Goal: Task Accomplishment & Management: Manage account settings

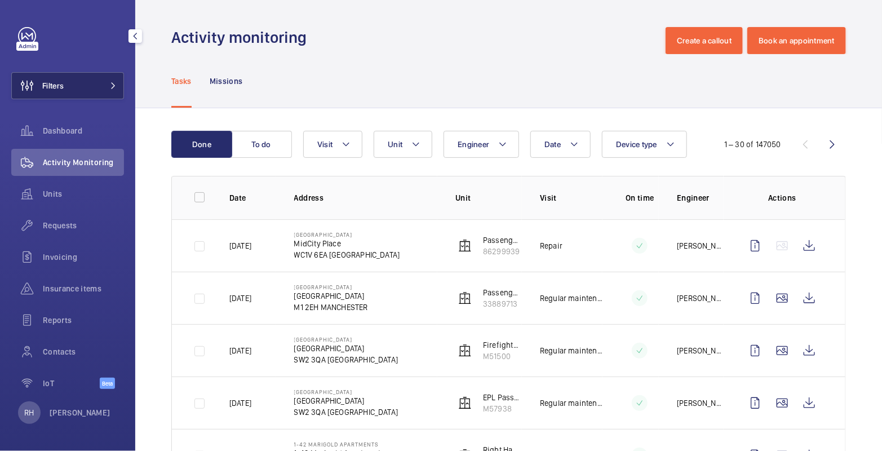
scroll to position [686, 0]
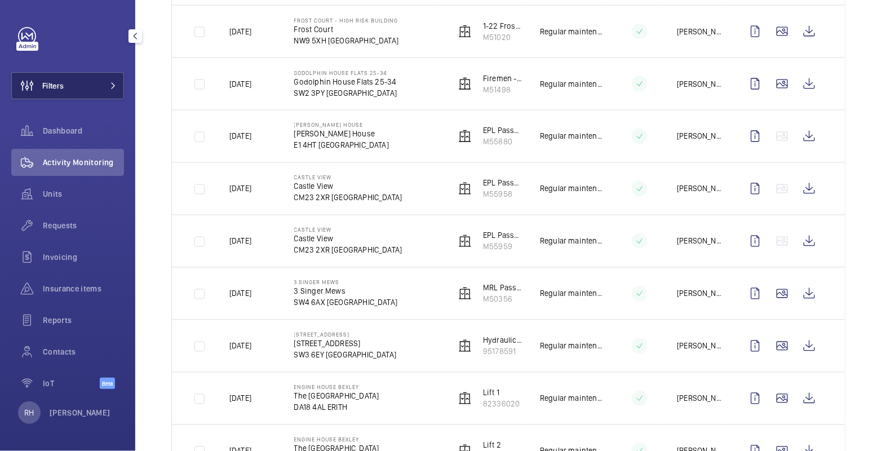
click at [101, 85] on button "Filters" at bounding box center [67, 85] width 113 height 27
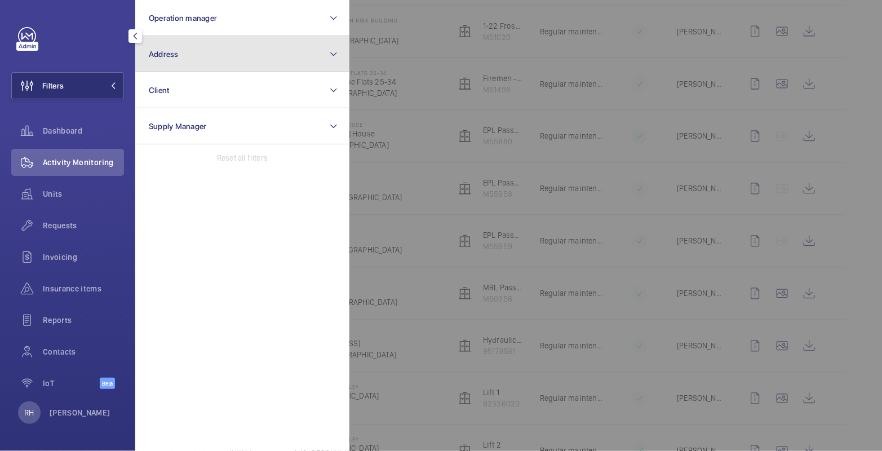
click at [173, 64] on button "Address" at bounding box center [242, 54] width 214 height 36
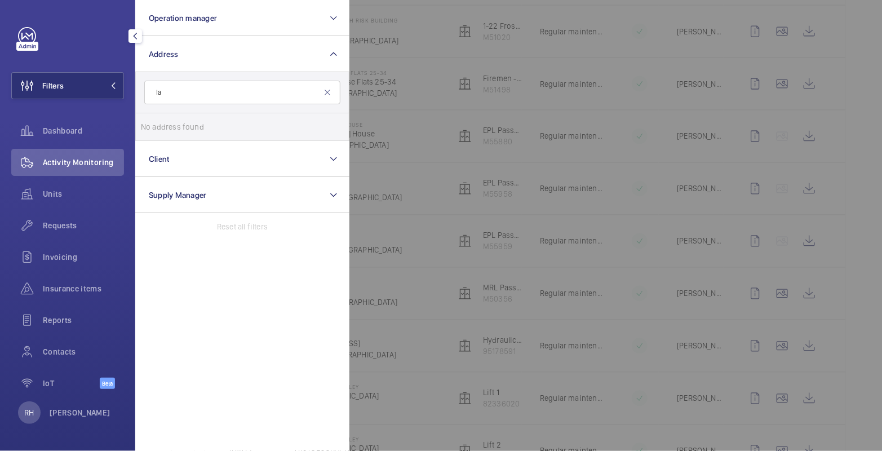
type input "l"
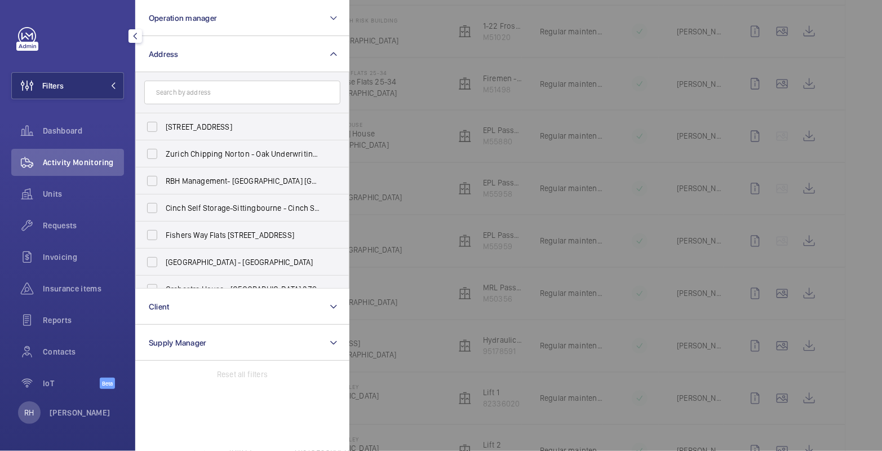
click at [407, 54] on div at bounding box center [790, 225] width 882 height 451
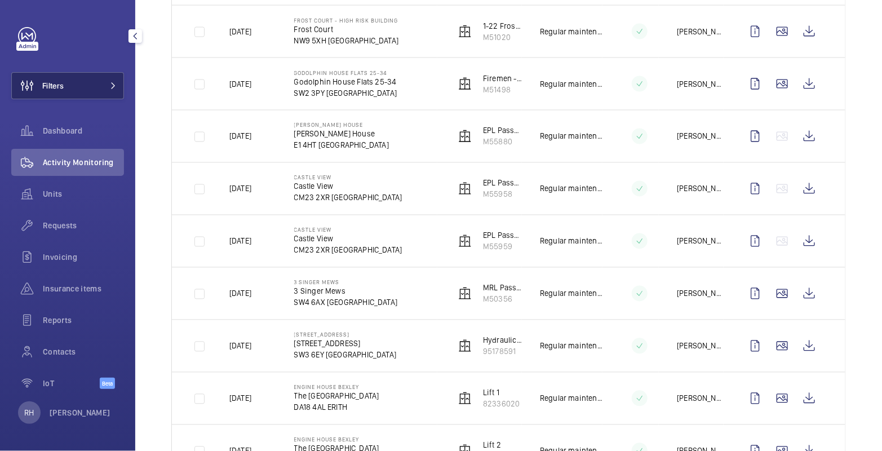
click at [103, 87] on button "Filters" at bounding box center [67, 85] width 113 height 27
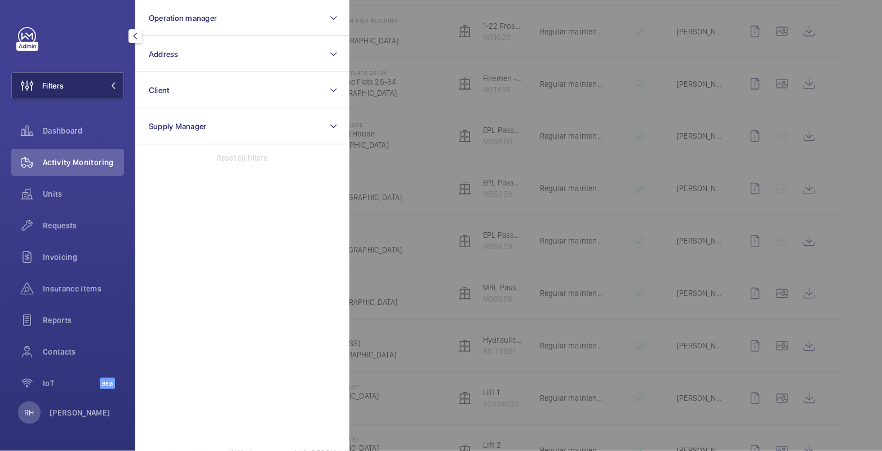
click at [81, 82] on button "Filters" at bounding box center [67, 85] width 113 height 27
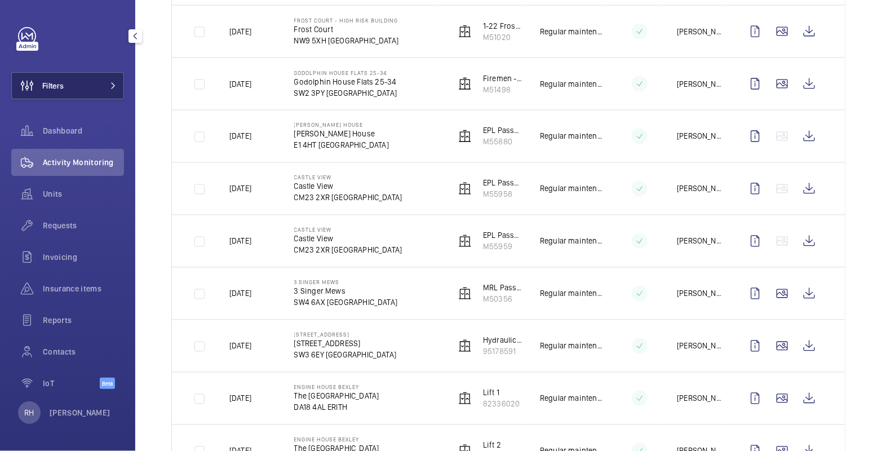
click at [96, 82] on button "Filters" at bounding box center [67, 85] width 113 height 27
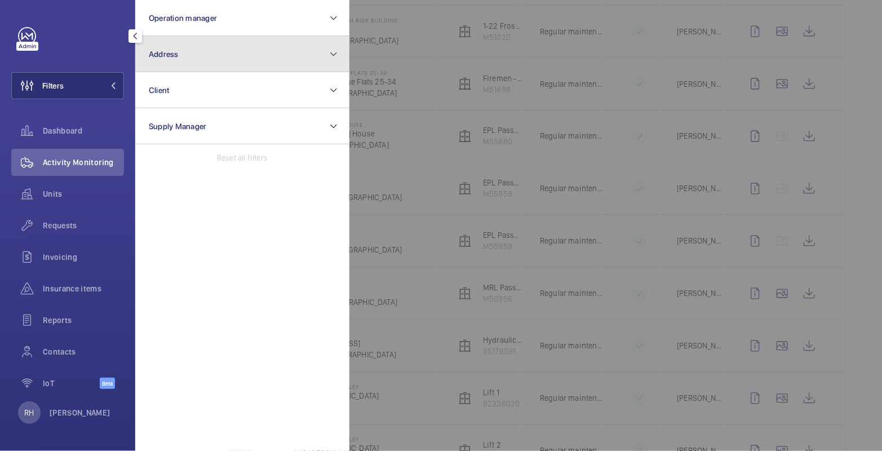
click at [179, 44] on button "Address" at bounding box center [242, 54] width 214 height 36
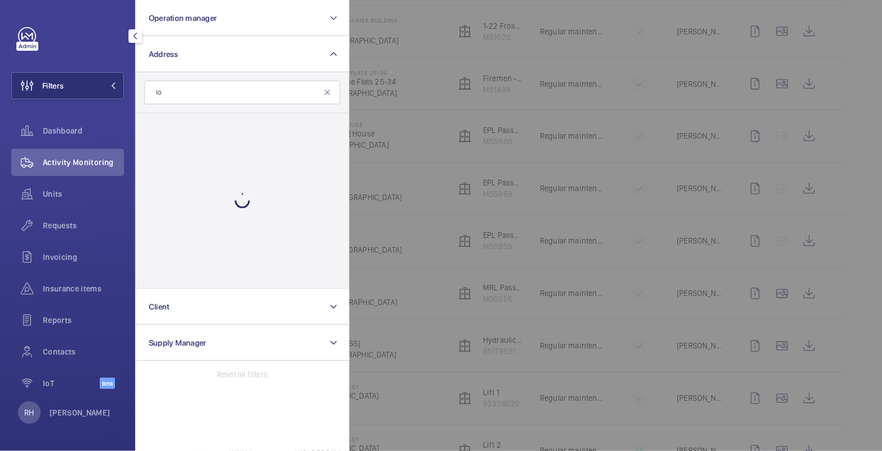
type input "l"
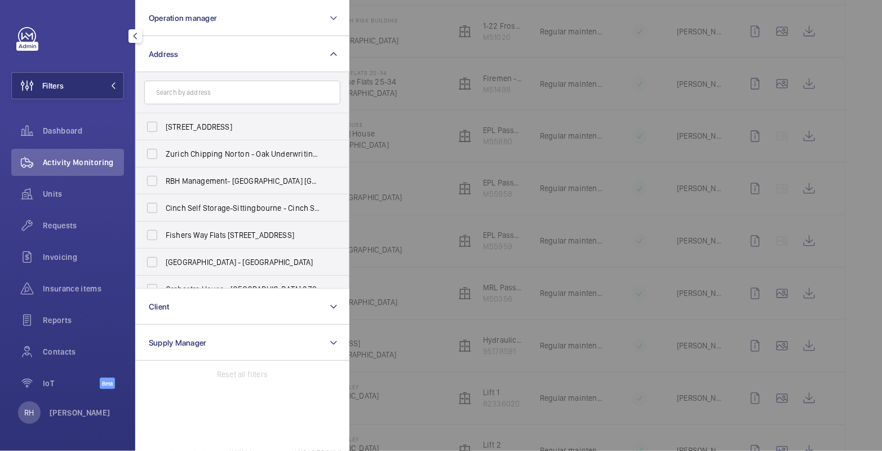
click at [427, 82] on div at bounding box center [790, 225] width 882 height 451
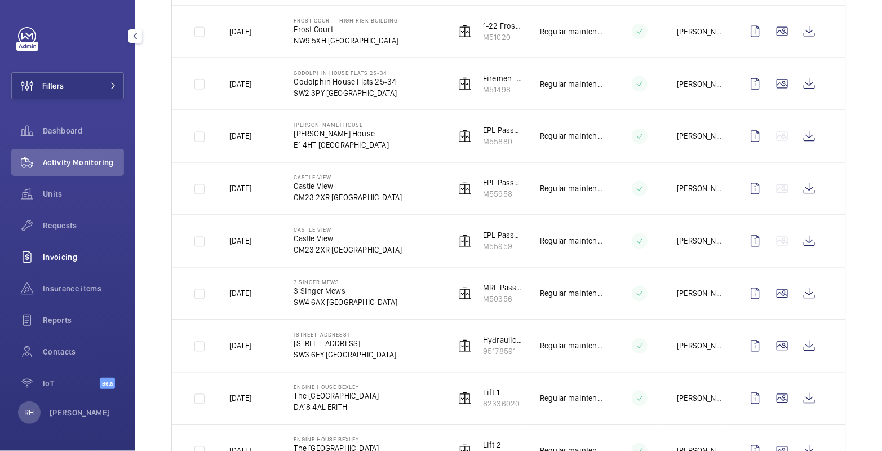
click at [65, 256] on span "Invoicing" at bounding box center [83, 256] width 81 height 11
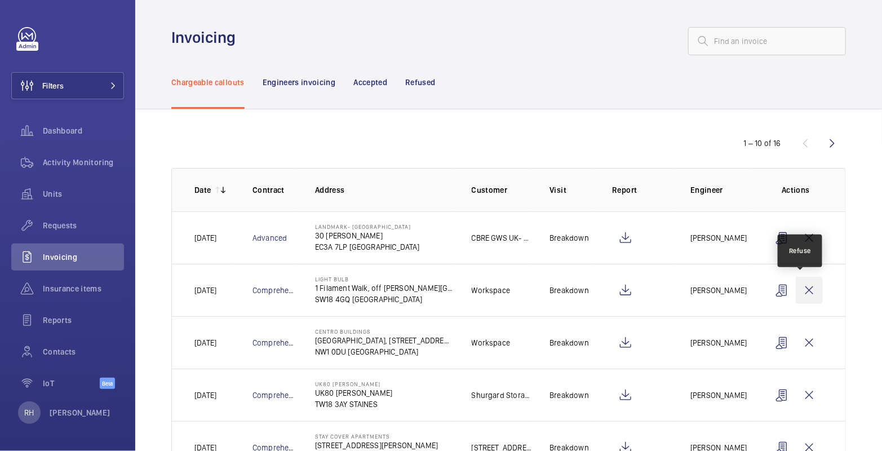
click at [804, 288] on wm-front-icon-button at bounding box center [809, 290] width 27 height 27
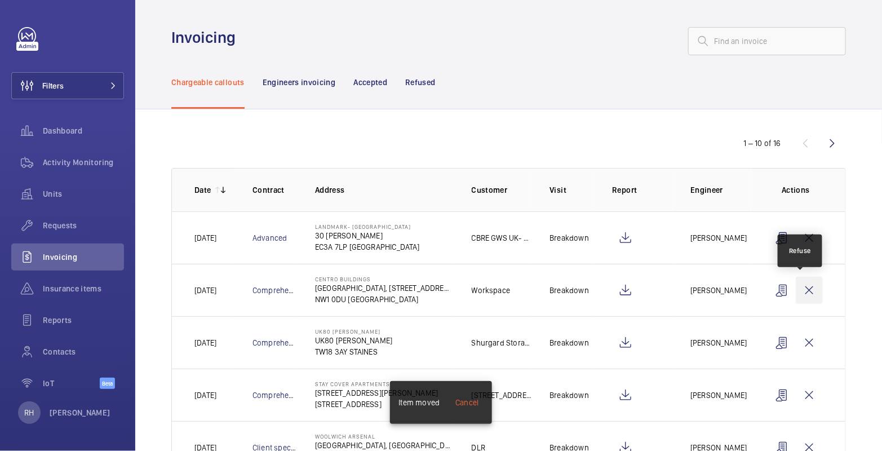
click at [805, 287] on wm-front-icon-button at bounding box center [809, 290] width 27 height 27
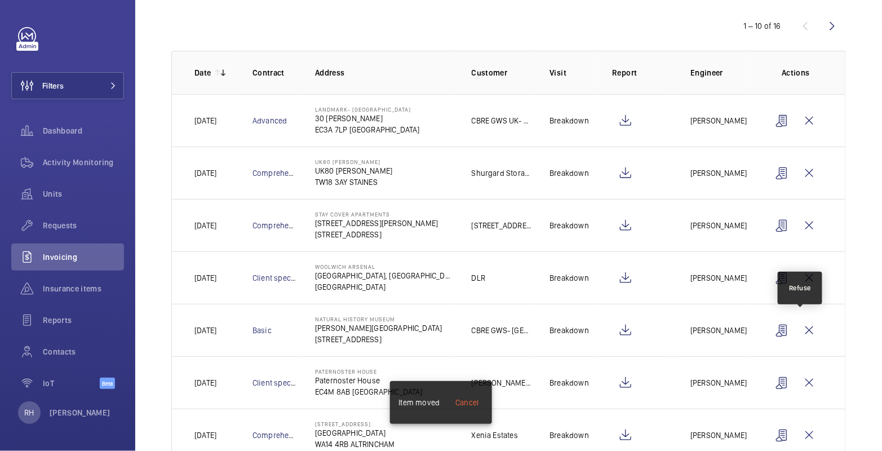
scroll to position [118, 0]
click at [800, 275] on wm-front-icon-button at bounding box center [809, 276] width 27 height 27
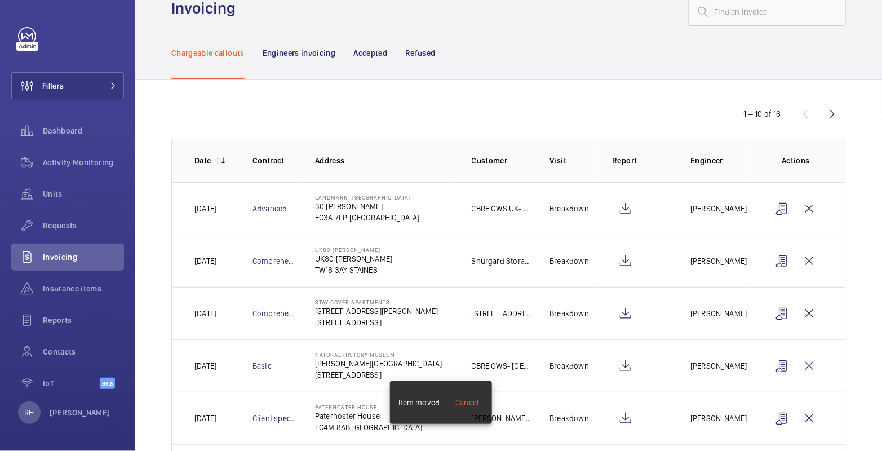
scroll to position [0, 0]
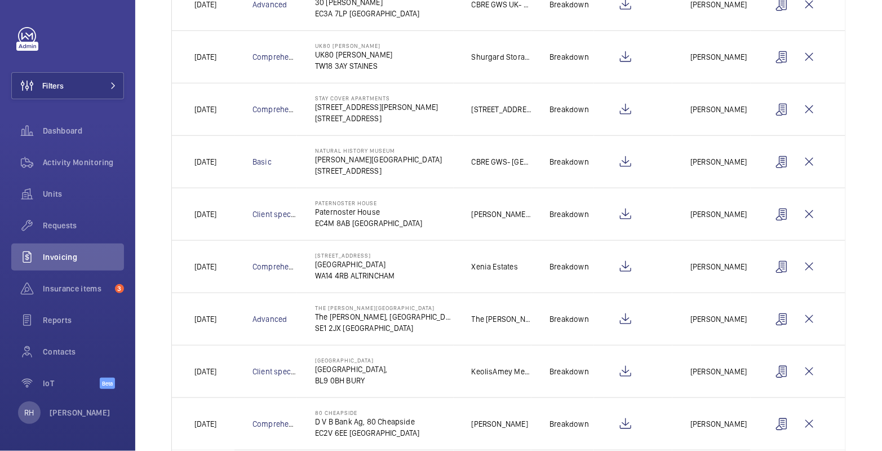
scroll to position [300, 0]
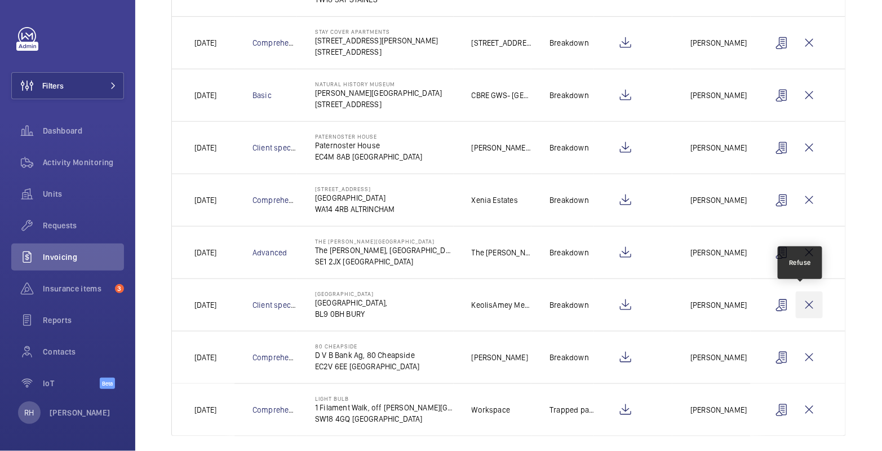
click at [804, 303] on wm-front-icon-button at bounding box center [809, 304] width 27 height 27
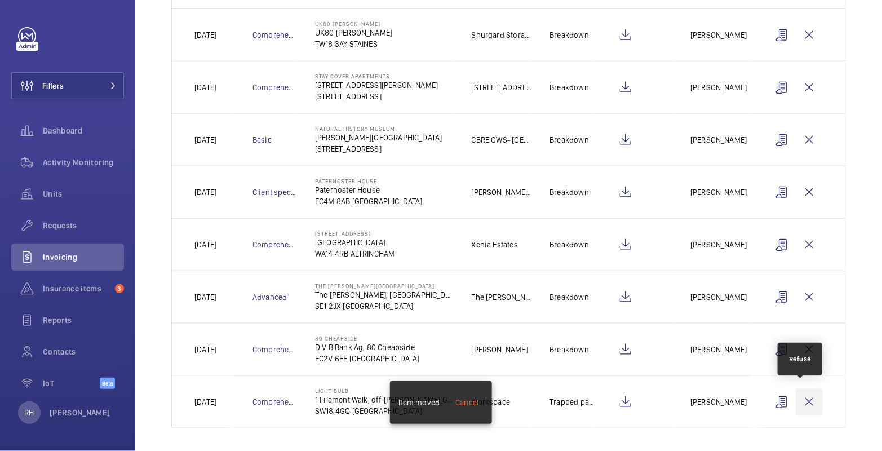
click at [802, 400] on wm-front-icon-button at bounding box center [809, 401] width 27 height 27
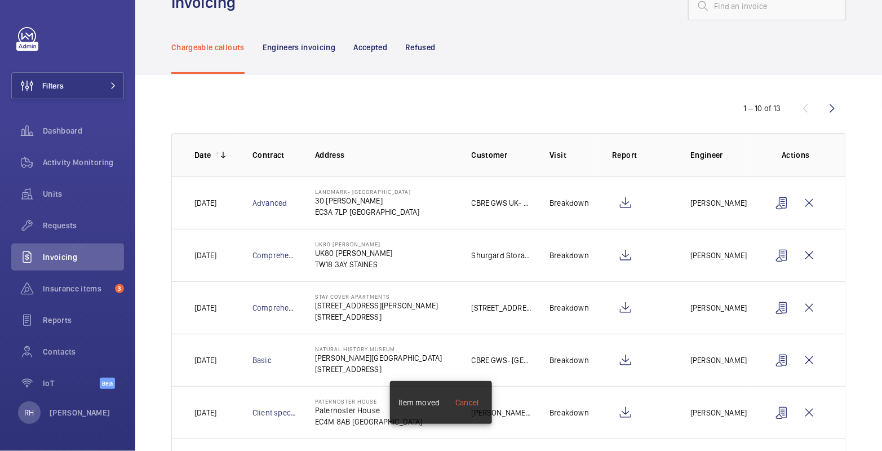
scroll to position [0, 0]
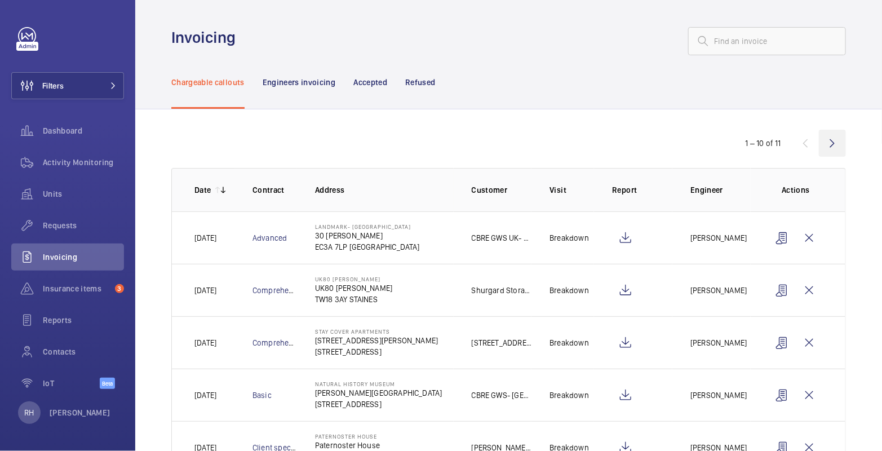
click at [823, 145] on wm-front-icon-button at bounding box center [832, 143] width 27 height 27
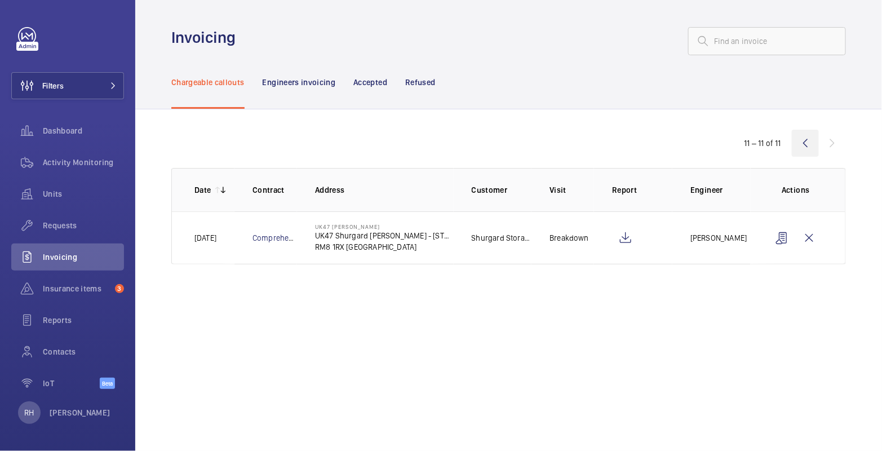
click at [810, 144] on wm-front-icon-button at bounding box center [805, 143] width 27 height 27
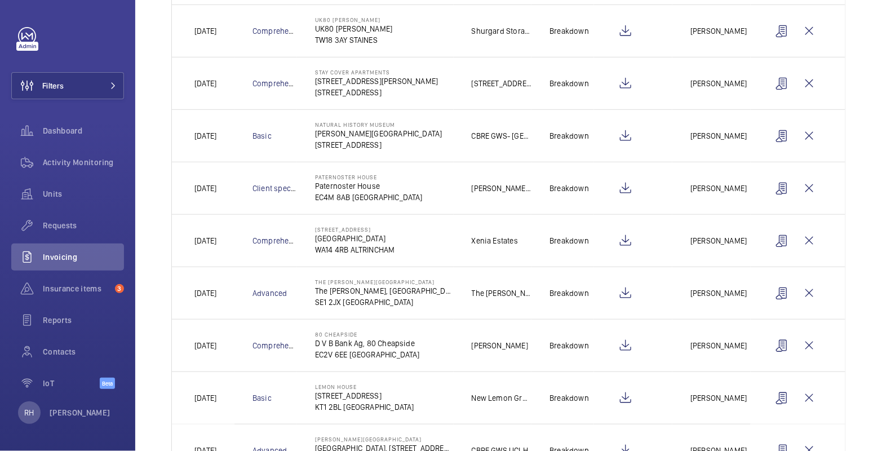
scroll to position [307, 0]
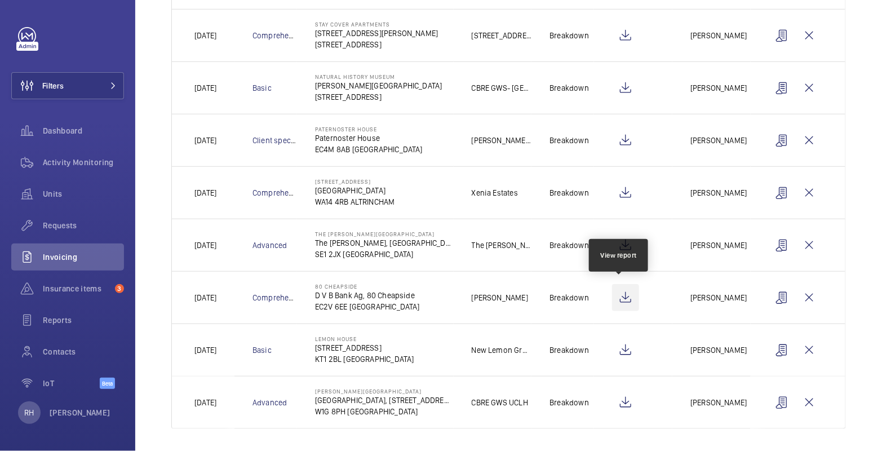
click at [618, 295] on wm-front-icon-button at bounding box center [625, 297] width 27 height 27
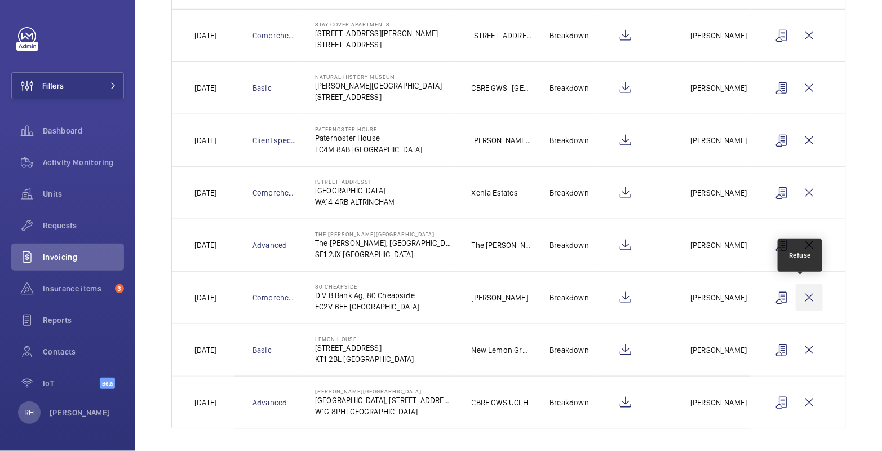
click at [804, 296] on wm-front-icon-button at bounding box center [809, 297] width 27 height 27
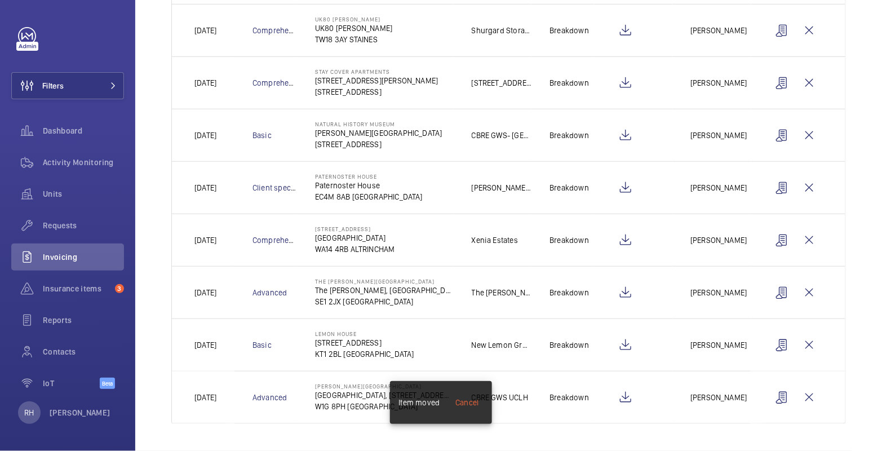
scroll to position [255, 0]
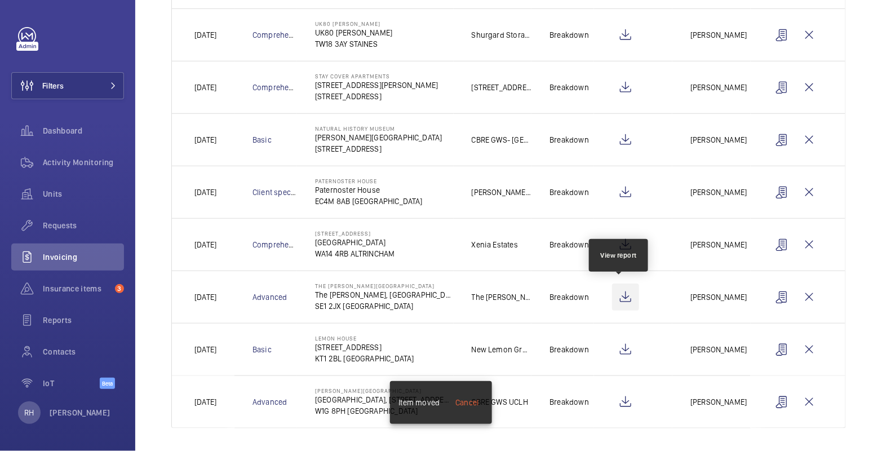
click at [617, 296] on wm-front-icon-button at bounding box center [625, 296] width 27 height 27
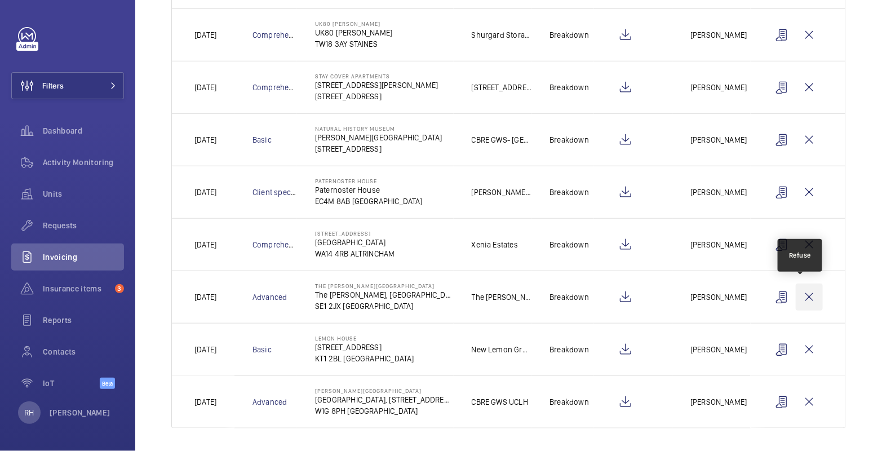
click at [798, 290] on wm-front-icon-button at bounding box center [809, 296] width 27 height 27
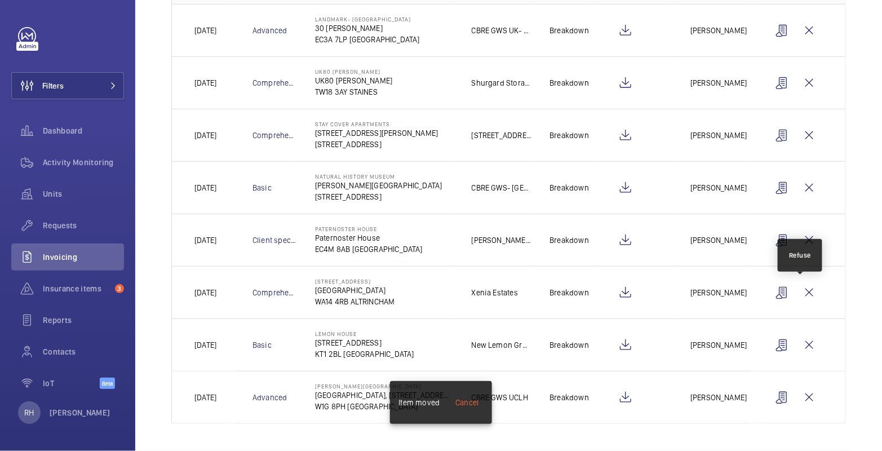
scroll to position [203, 0]
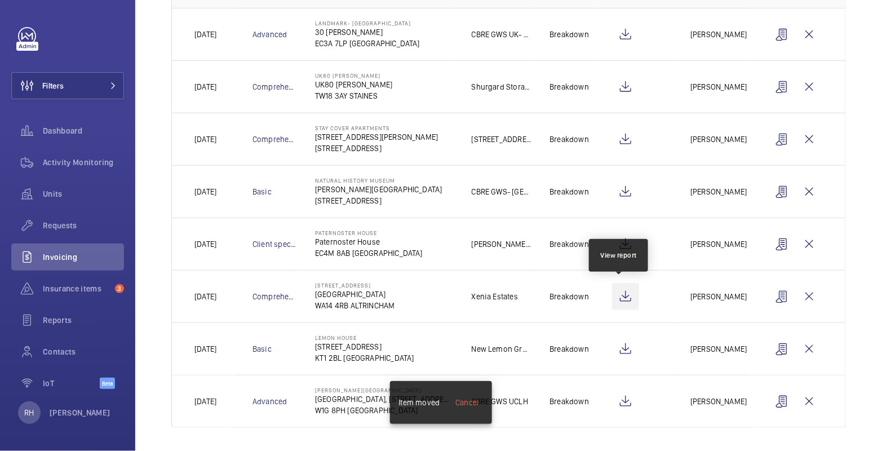
click at [619, 292] on wm-front-icon-button at bounding box center [625, 296] width 27 height 27
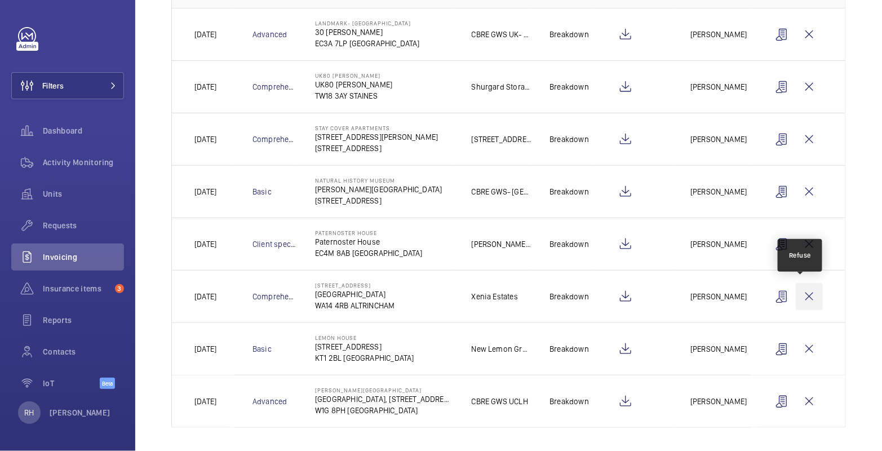
click at [805, 295] on wm-front-icon-button at bounding box center [809, 296] width 27 height 27
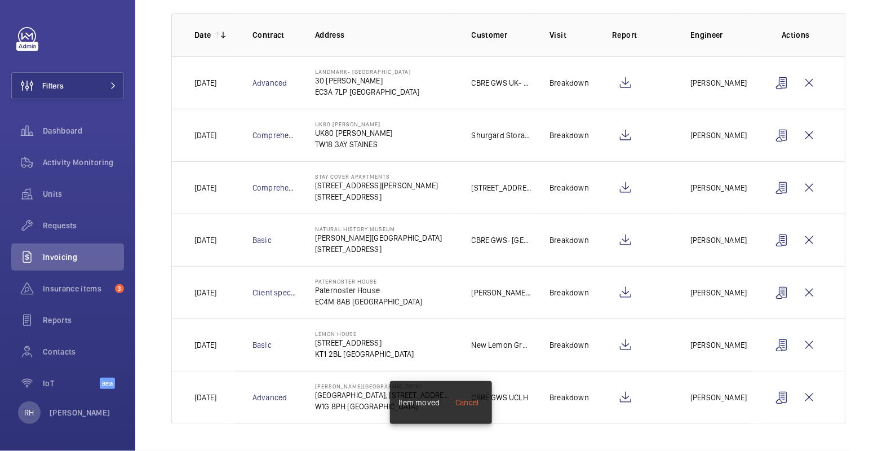
scroll to position [151, 0]
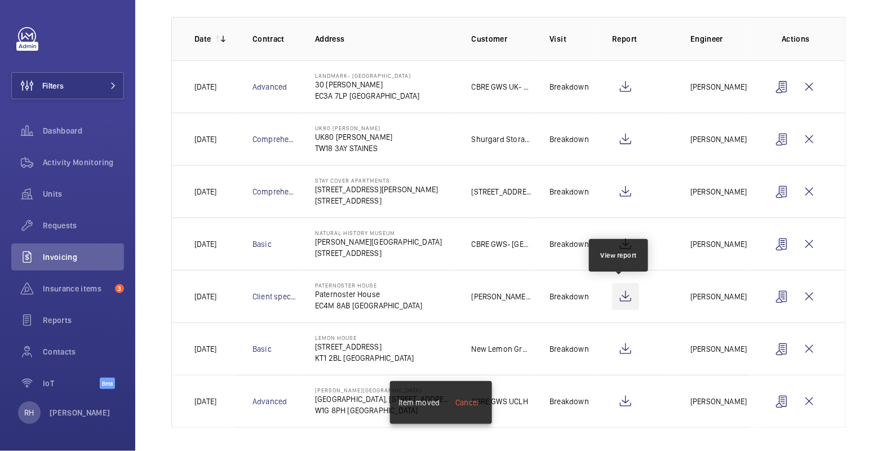
click at [624, 298] on wm-front-icon-button at bounding box center [625, 296] width 27 height 27
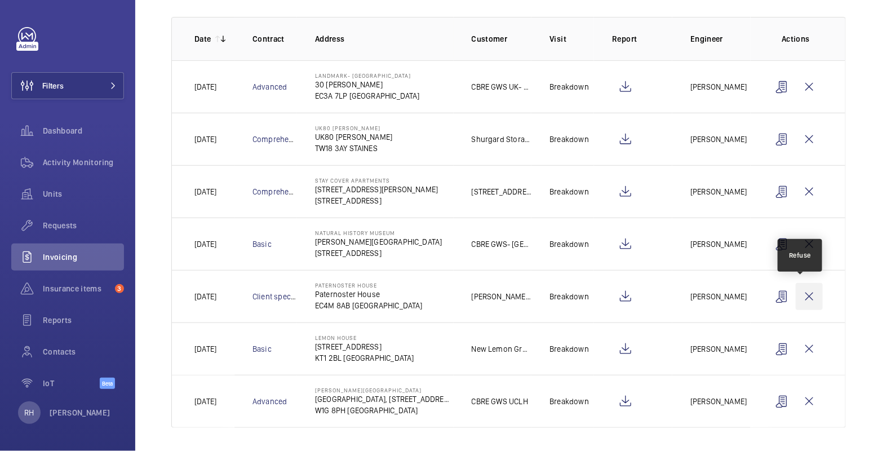
click at [800, 297] on wm-front-icon-button at bounding box center [809, 296] width 27 height 27
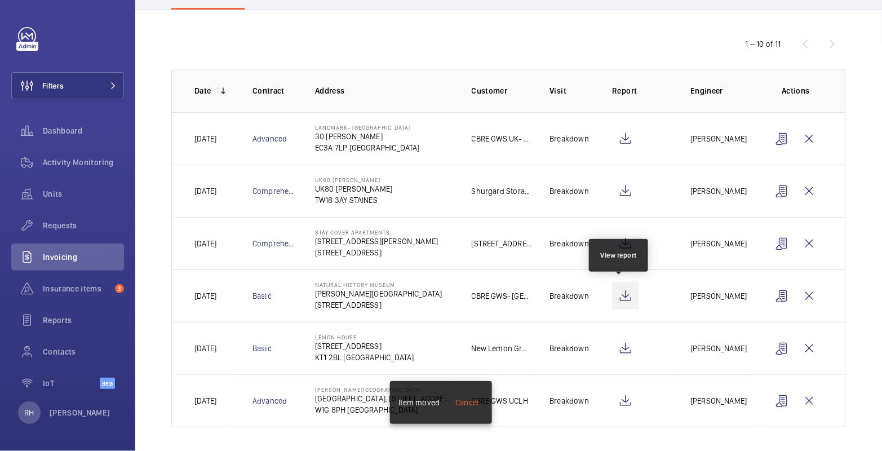
click at [619, 295] on wm-front-icon-button at bounding box center [625, 295] width 27 height 27
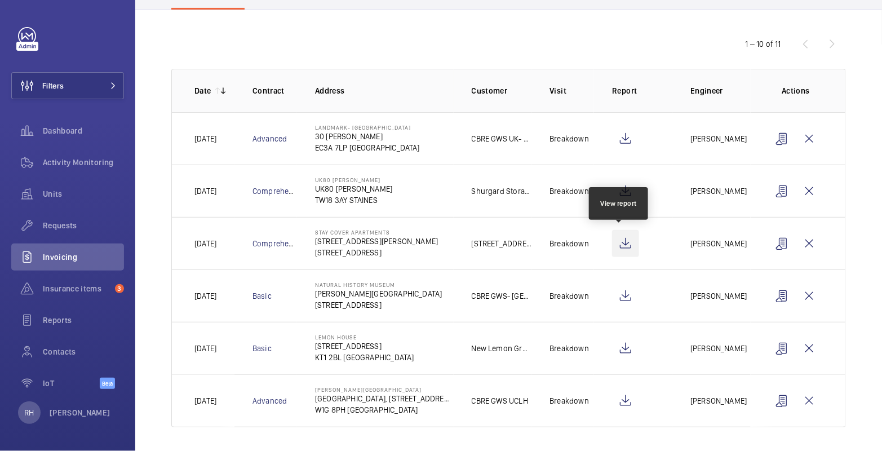
click at [625, 243] on wm-front-icon-button at bounding box center [625, 243] width 27 height 27
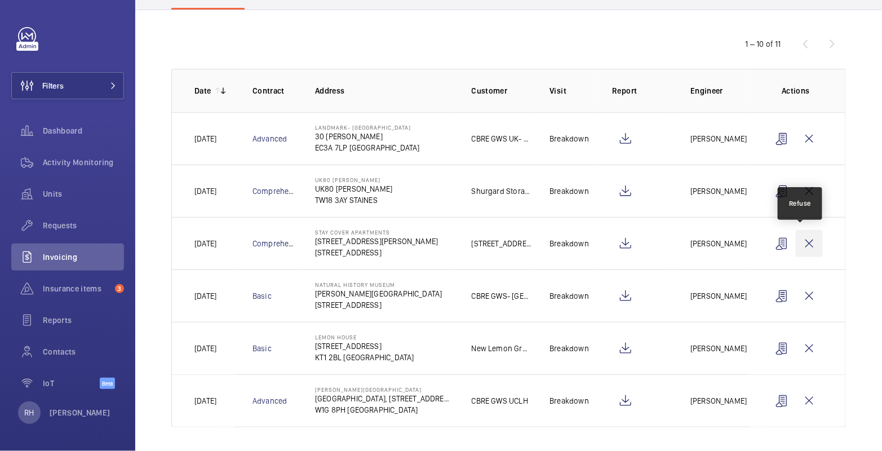
click at [807, 246] on wm-front-icon-button at bounding box center [809, 243] width 27 height 27
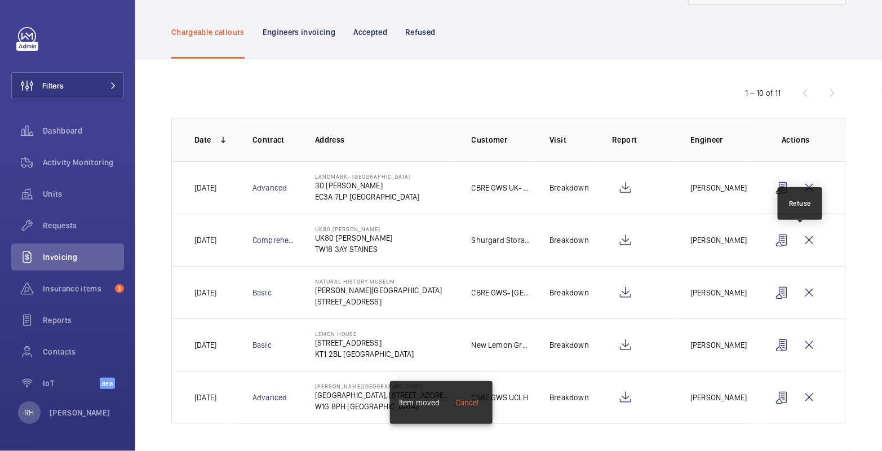
scroll to position [47, 0]
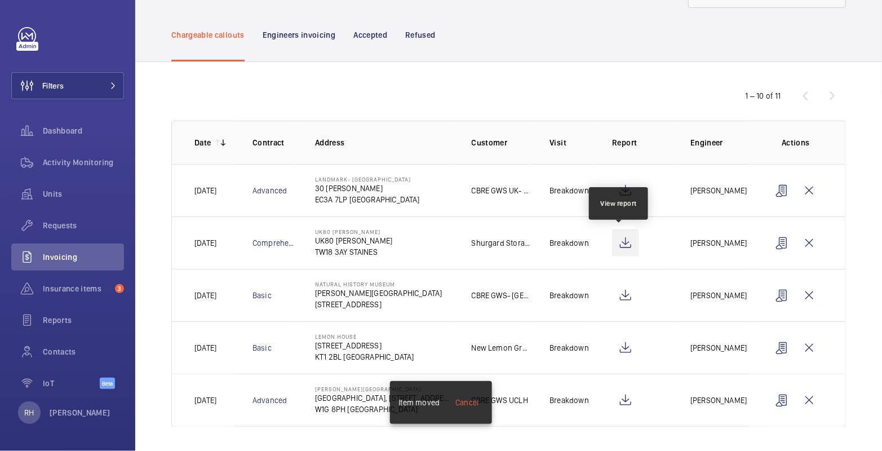
click at [620, 243] on wm-front-icon-button at bounding box center [625, 242] width 27 height 27
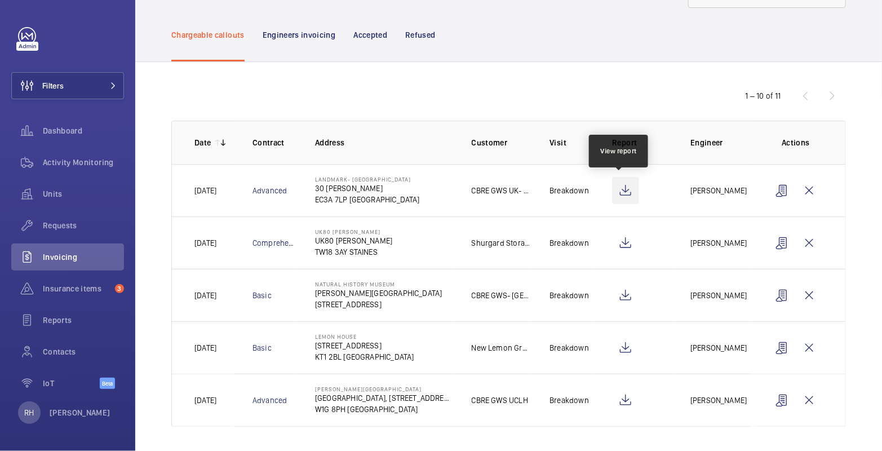
click at [621, 192] on wm-front-icon-button at bounding box center [625, 190] width 27 height 27
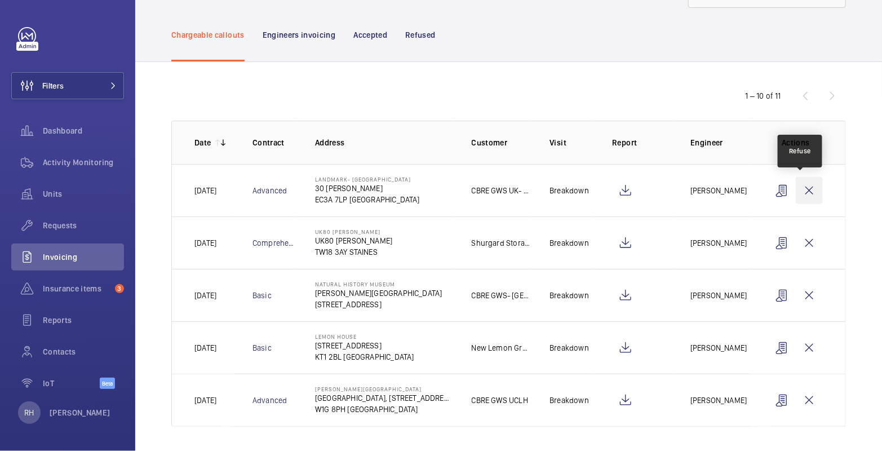
click at [806, 192] on wm-front-icon-button at bounding box center [809, 190] width 27 height 27
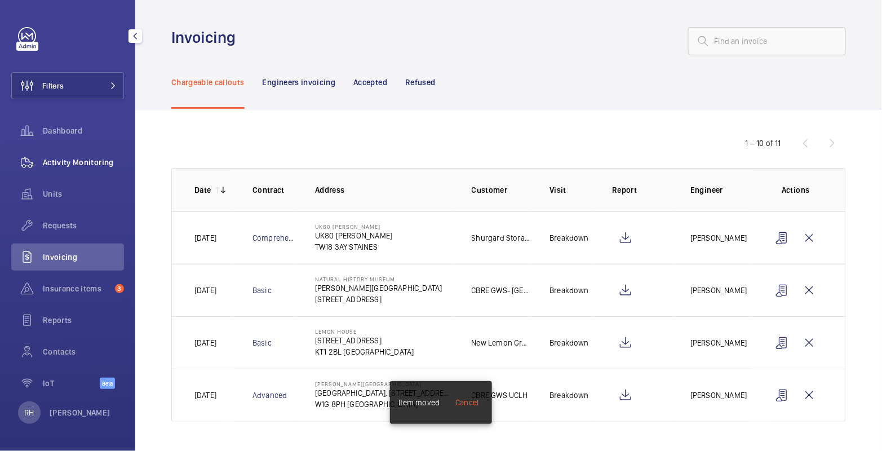
click at [92, 166] on span "Activity Monitoring" at bounding box center [83, 162] width 81 height 11
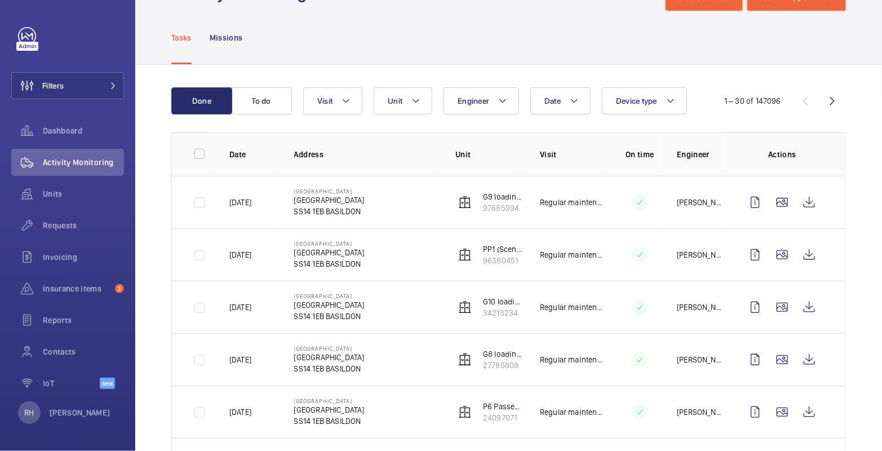
scroll to position [65, 0]
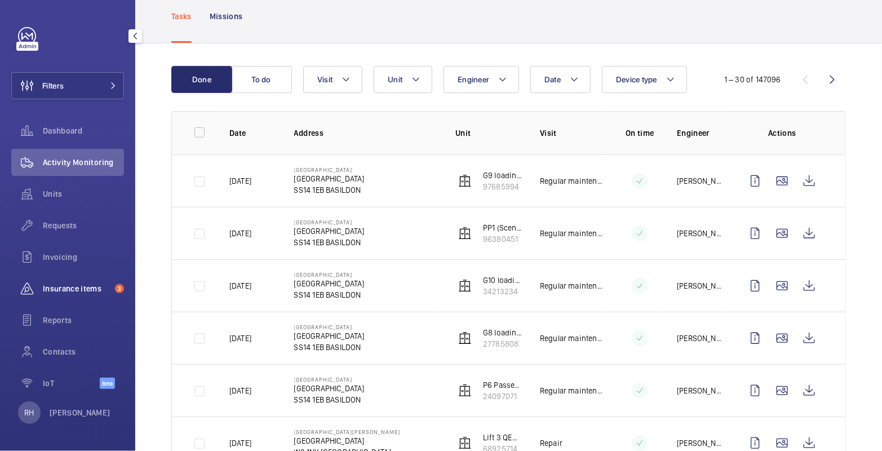
click at [70, 296] on div "Insurance items 3" at bounding box center [67, 288] width 113 height 27
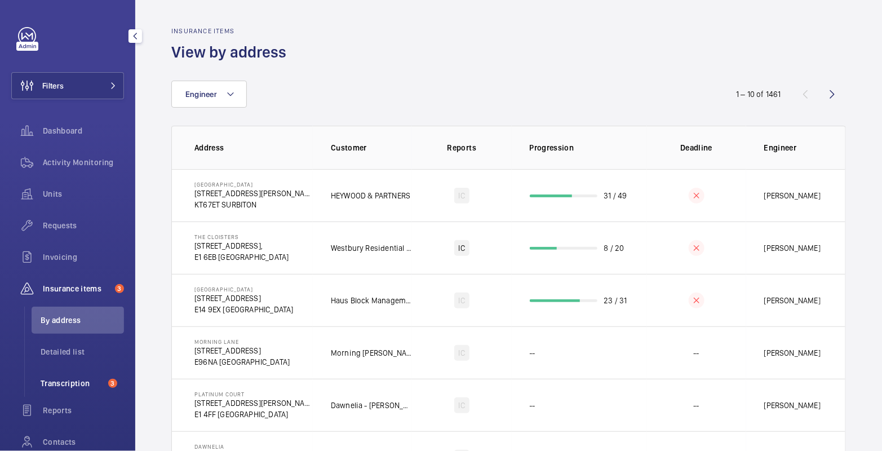
click at [76, 383] on span "Transcription" at bounding box center [72, 383] width 63 height 11
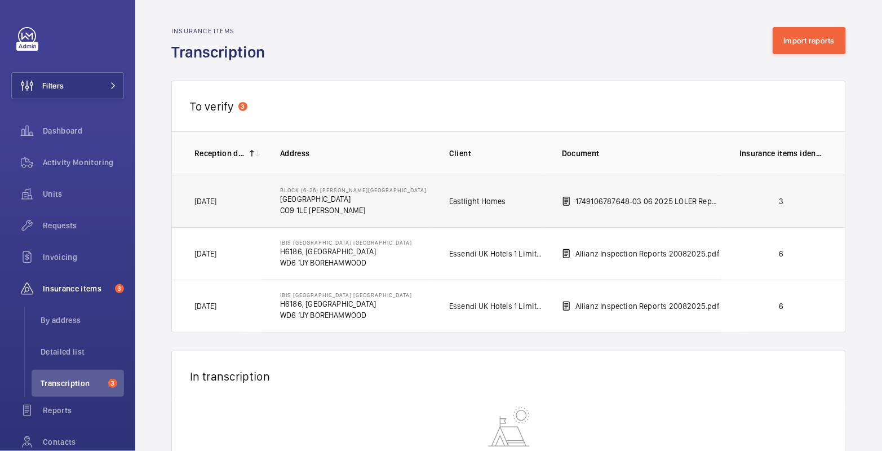
click at [766, 201] on p "3" at bounding box center [780, 201] width 83 height 11
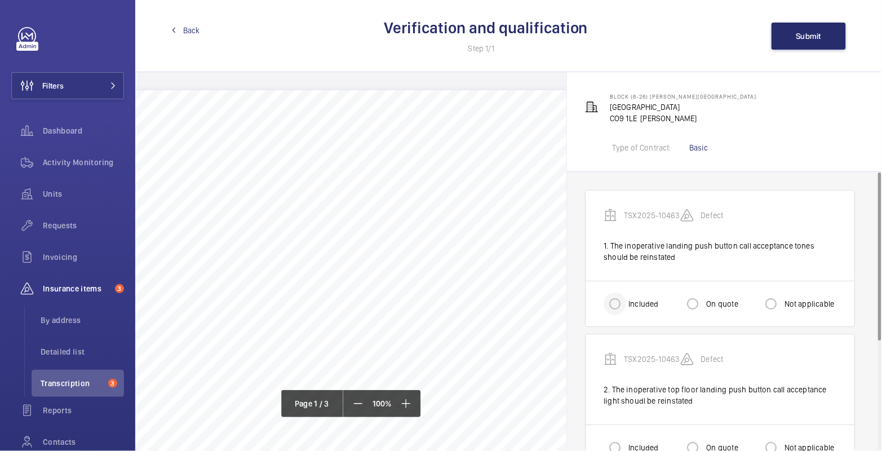
click at [626, 305] on div at bounding box center [614, 303] width 27 height 27
radio input "true"
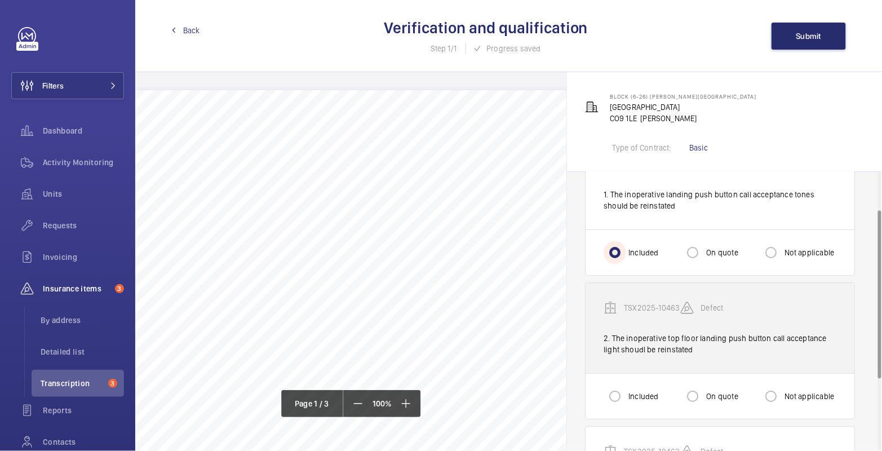
scroll to position [64, 0]
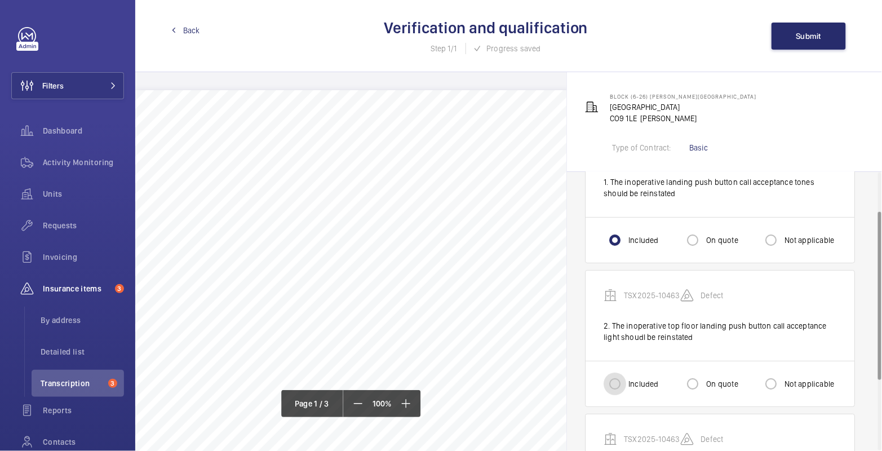
click at [618, 382] on input "Included" at bounding box center [614, 383] width 23 height 23
radio input "true"
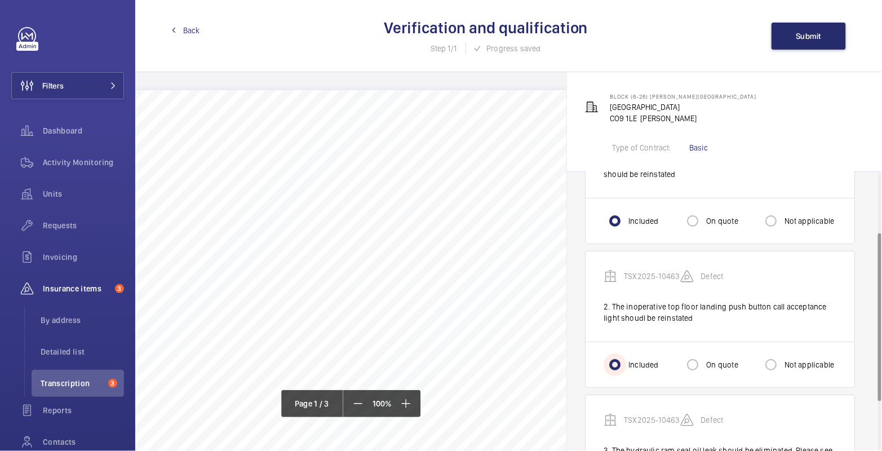
scroll to position [170, 0]
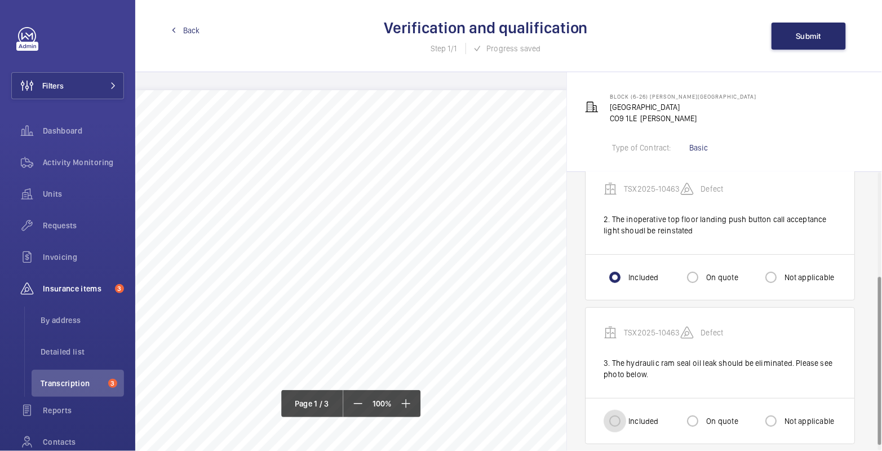
click at [614, 418] on input "Included" at bounding box center [614, 421] width 23 height 23
radio input "true"
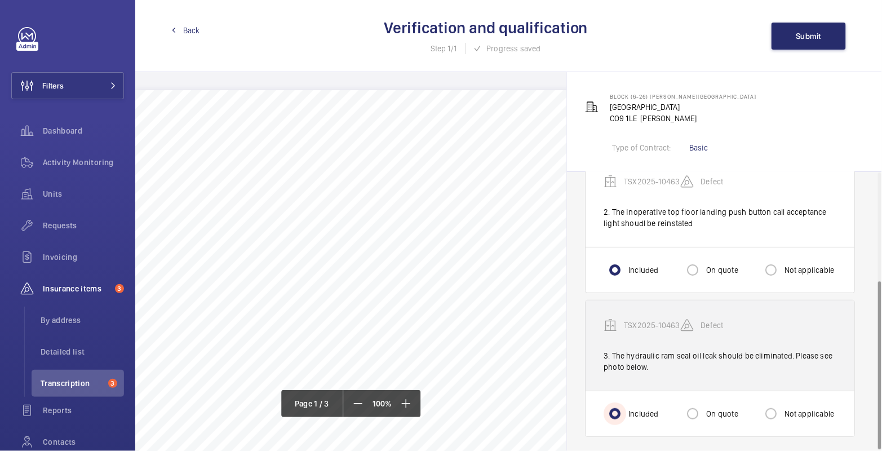
scroll to position [179, 0]
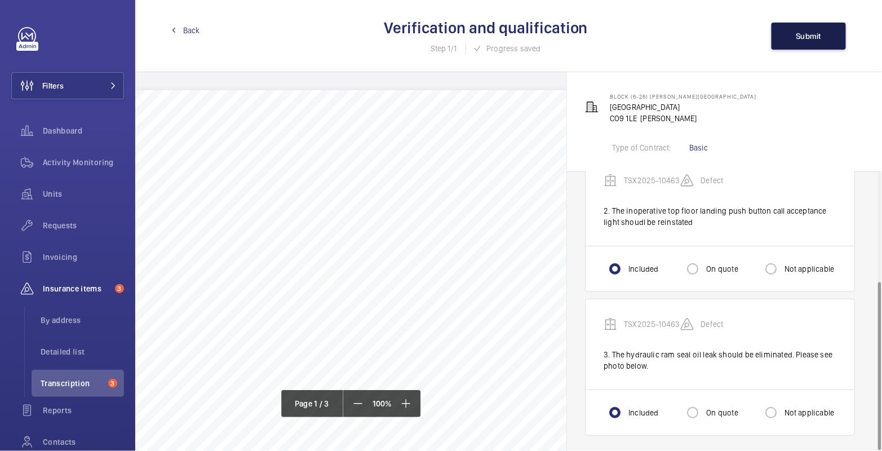
click at [796, 33] on span "Submit" at bounding box center [808, 36] width 25 height 9
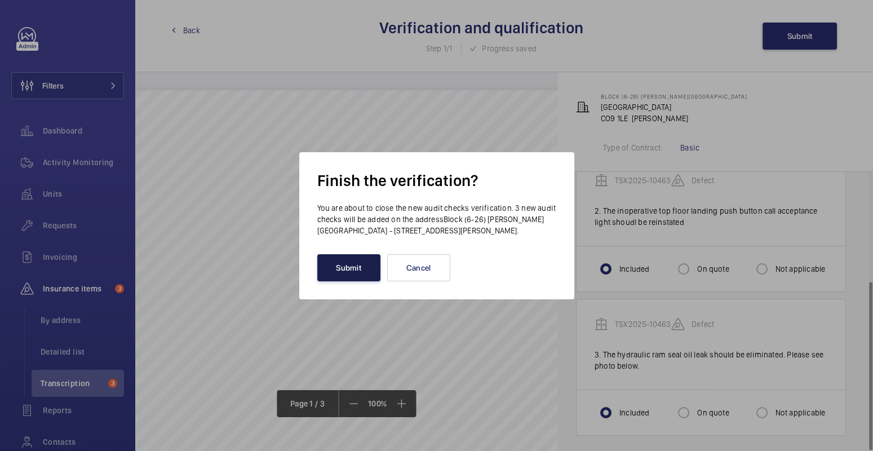
click at [361, 270] on button "Submit" at bounding box center [348, 267] width 63 height 27
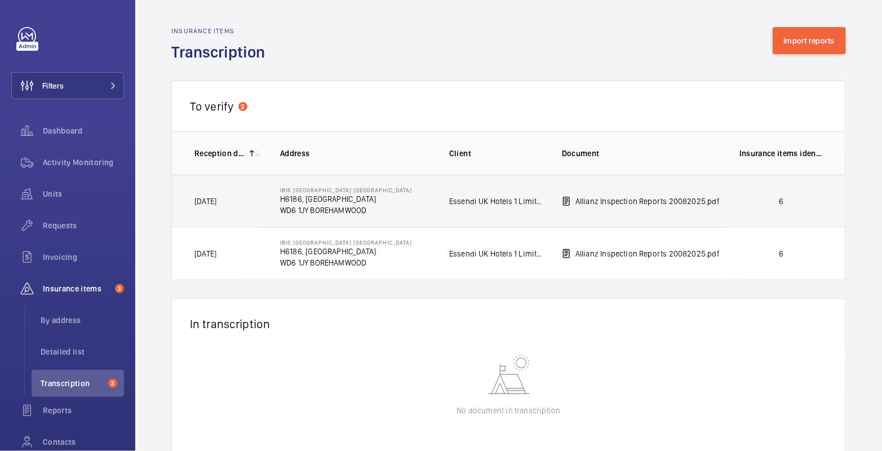
click at [729, 205] on td "6" at bounding box center [783, 201] width 124 height 52
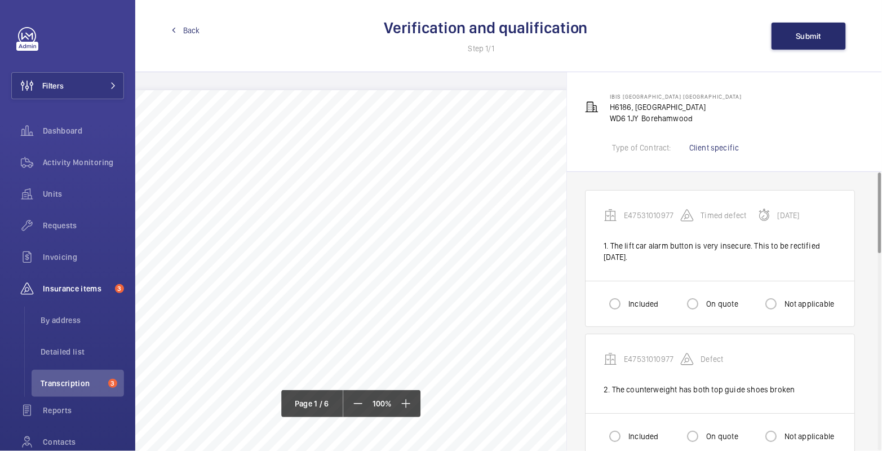
click at [631, 303] on label "Included" at bounding box center [642, 303] width 32 height 11
click at [626, 303] on input "Included" at bounding box center [614, 303] width 23 height 23
radio input "true"
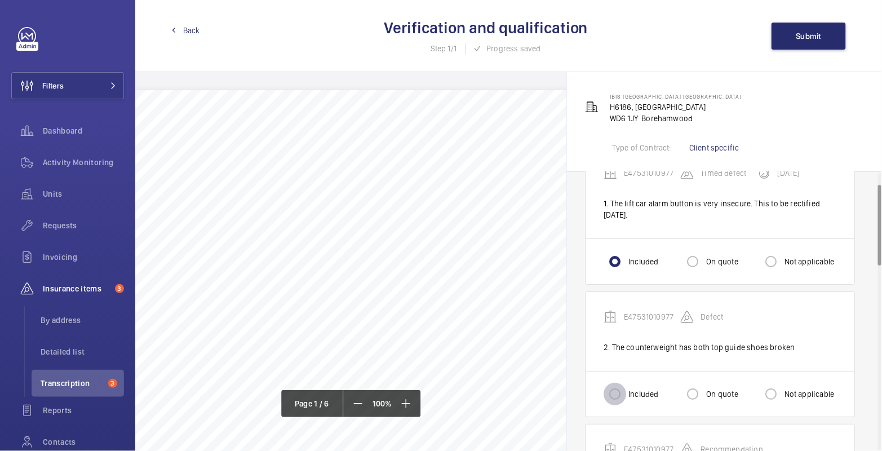
click at [614, 392] on input "Included" at bounding box center [614, 394] width 23 height 23
radio input "true"
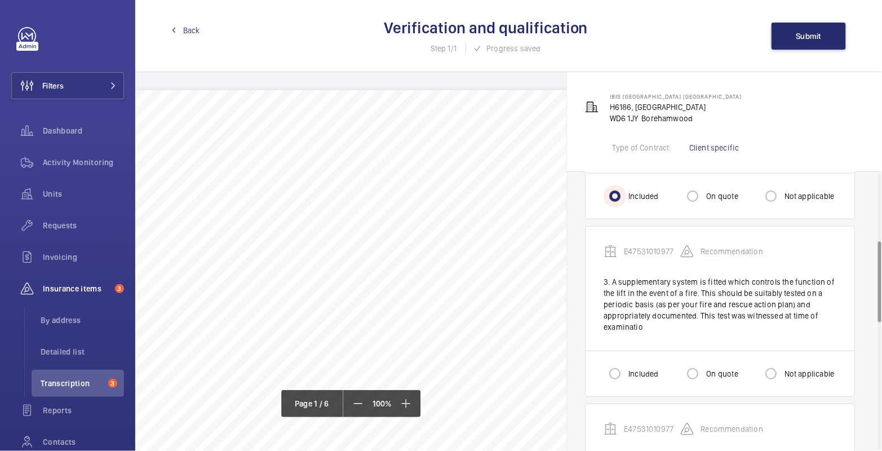
scroll to position [241, 0]
click at [620, 367] on input "Included" at bounding box center [614, 372] width 23 height 23
radio input "true"
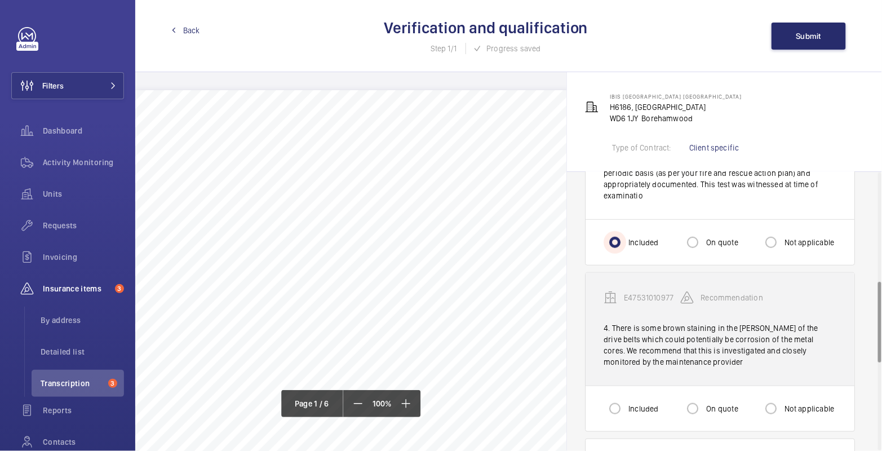
scroll to position [382, 0]
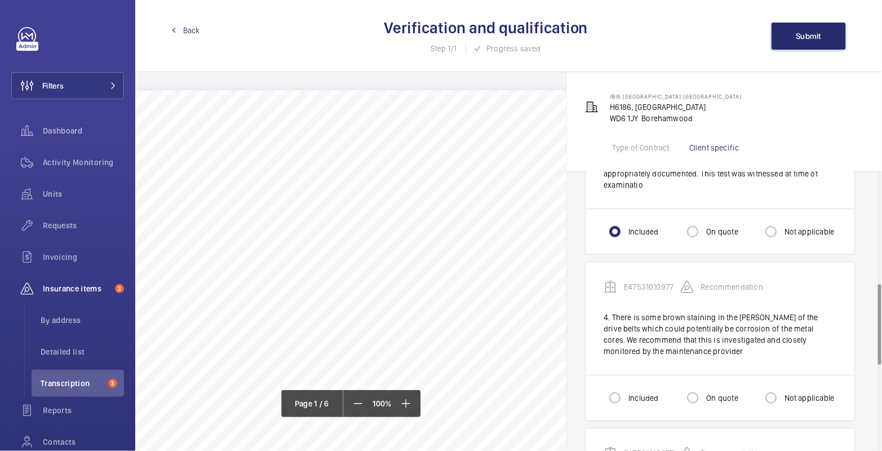
click at [632, 380] on div "Included On quote Not applicable" at bounding box center [719, 398] width 269 height 46
click at [618, 393] on input "Included" at bounding box center [614, 398] width 23 height 23
radio input "true"
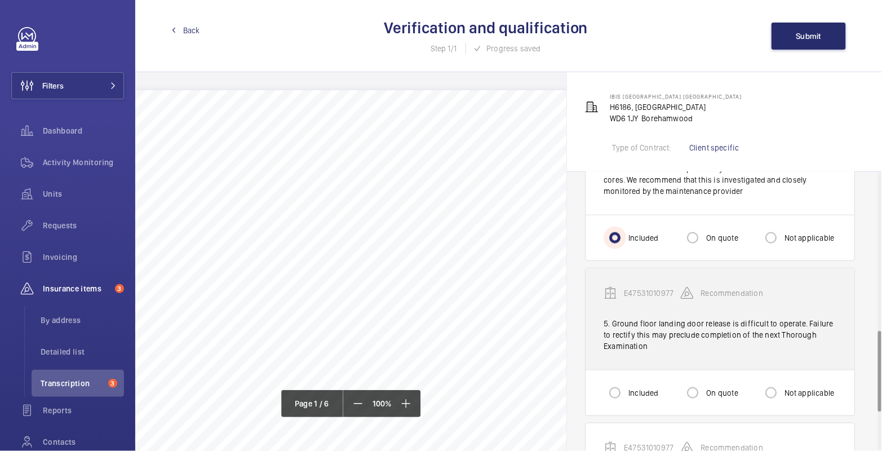
scroll to position [564, 0]
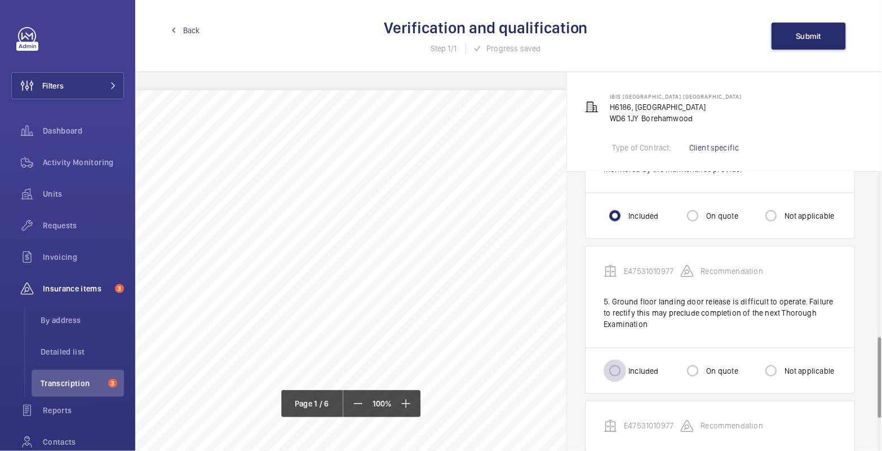
click at [625, 368] on div at bounding box center [614, 370] width 27 height 27
radio input "true"
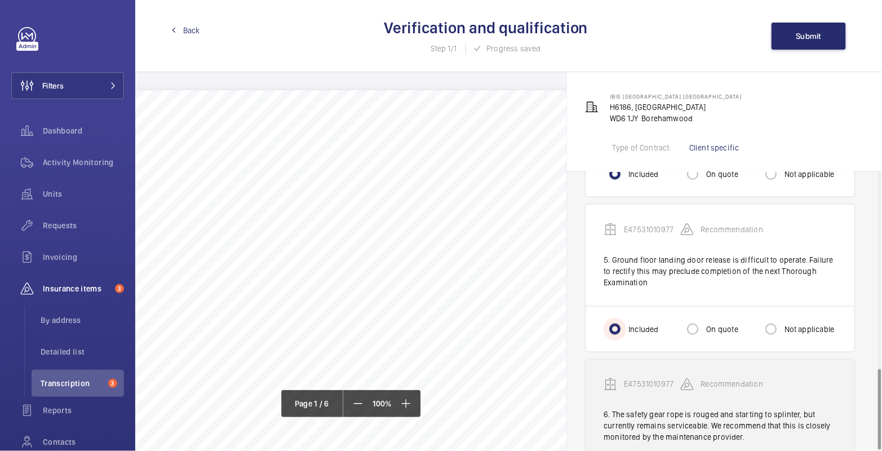
scroll to position [675, 0]
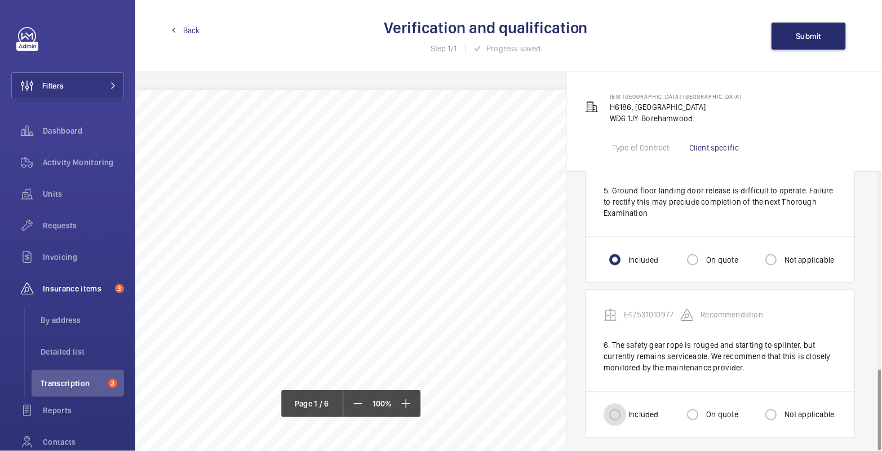
click at [620, 411] on input "Included" at bounding box center [614, 414] width 23 height 23
radio input "true"
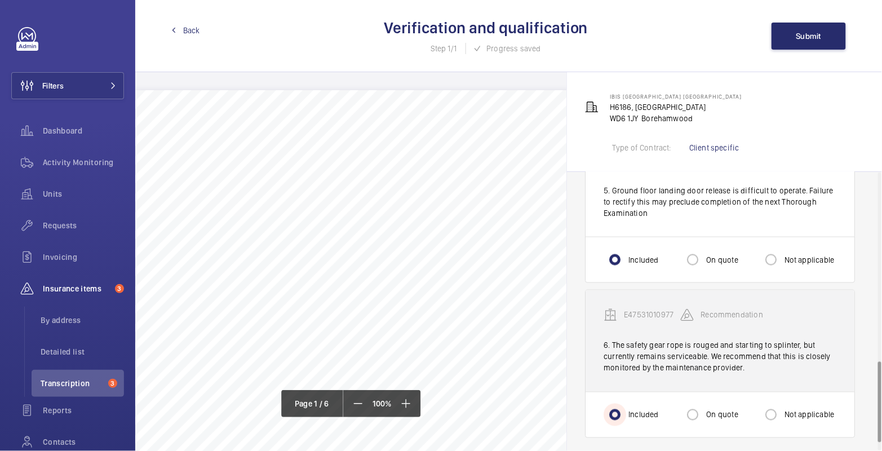
scroll to position [449, 0]
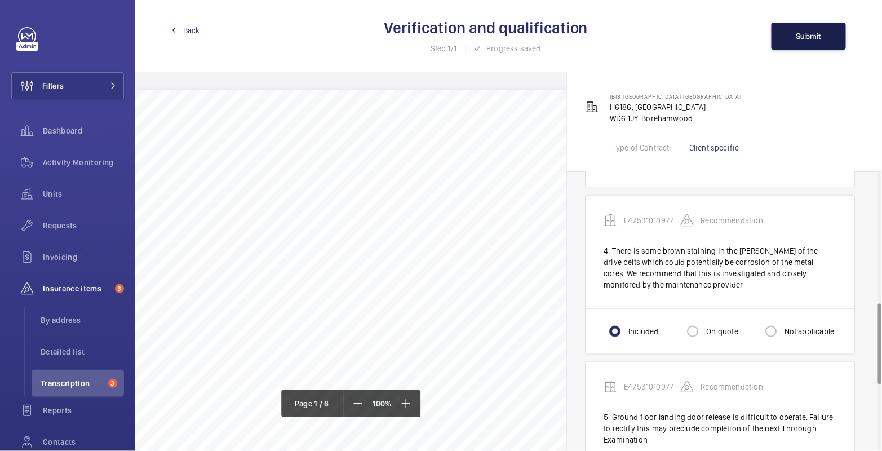
click at [817, 38] on span "Submit" at bounding box center [808, 36] width 25 height 9
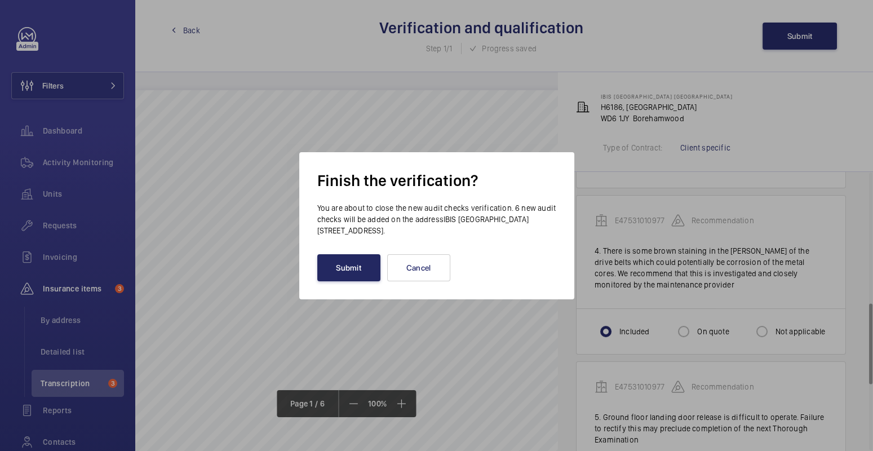
click at [362, 264] on button "Submit" at bounding box center [348, 267] width 63 height 27
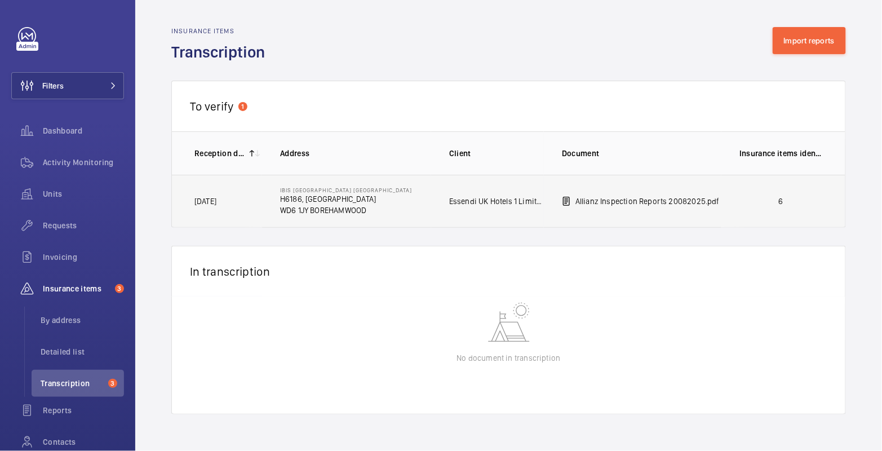
click at [709, 210] on td "Allianz Inspection Reports 20082025.pdf" at bounding box center [632, 201] width 177 height 53
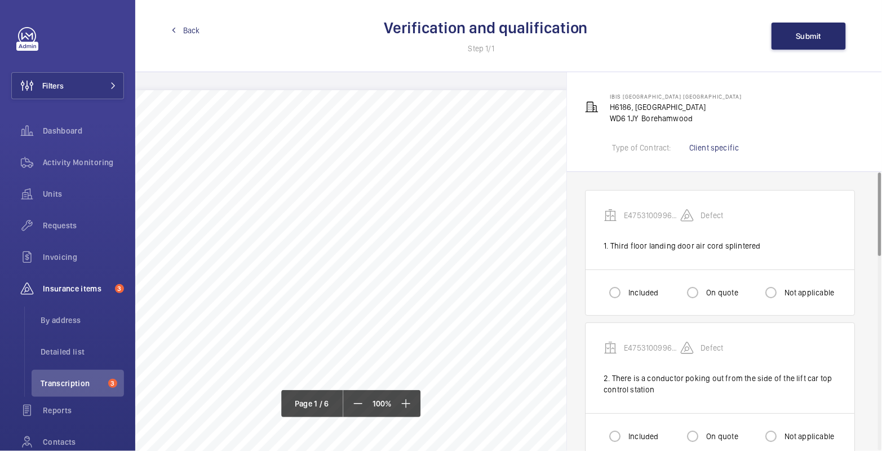
click at [636, 288] on label "Included" at bounding box center [642, 292] width 32 height 11
click at [626, 288] on input "Included" at bounding box center [614, 292] width 23 height 23
radio input "true"
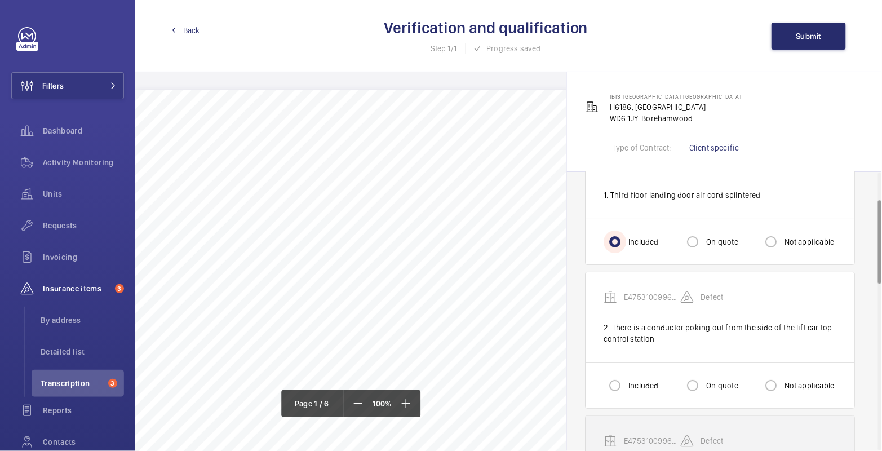
scroll to position [105, 0]
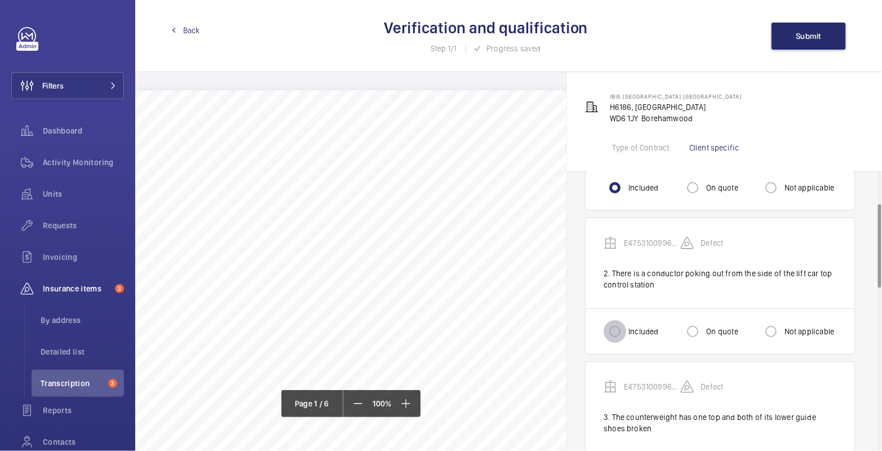
click at [610, 329] on input "Included" at bounding box center [614, 331] width 23 height 23
radio input "true"
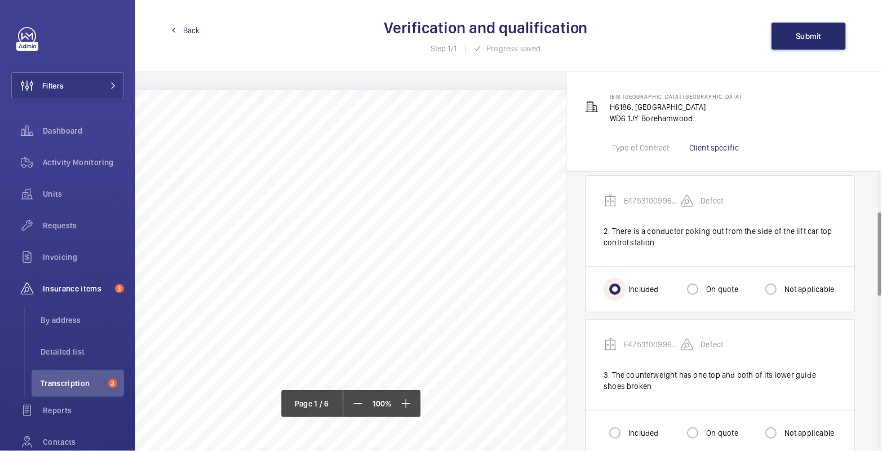
scroll to position [206, 0]
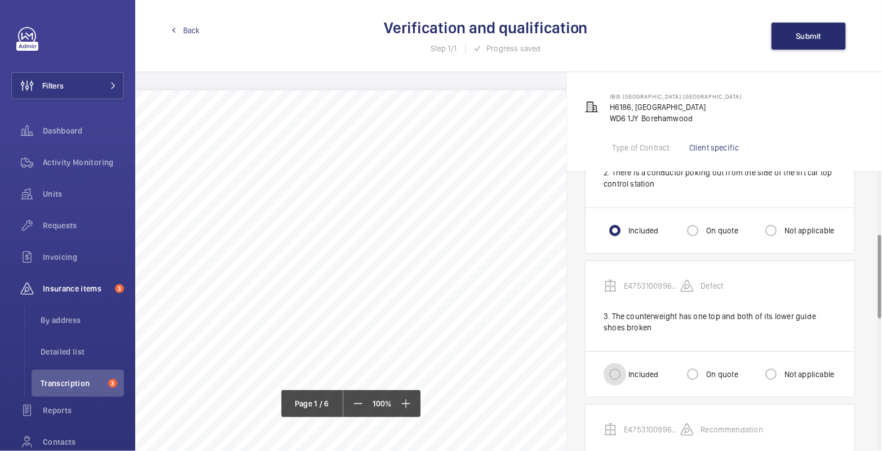
click at [622, 366] on input "Included" at bounding box center [614, 374] width 23 height 23
radio input "true"
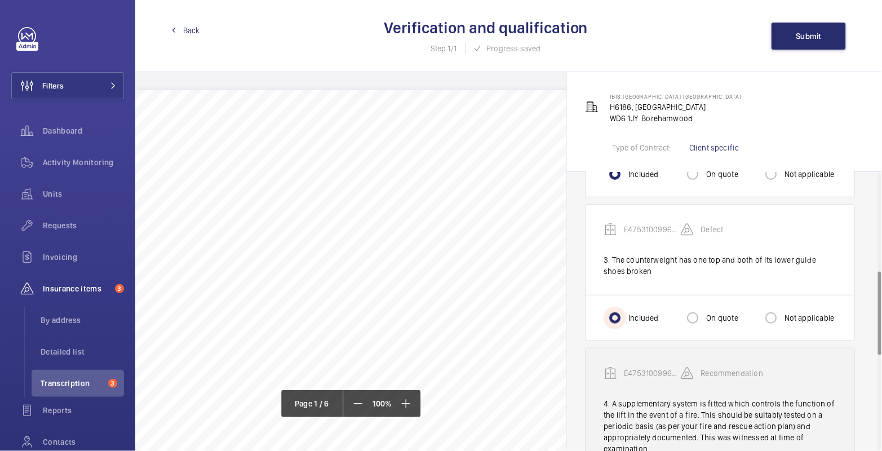
scroll to position [328, 0]
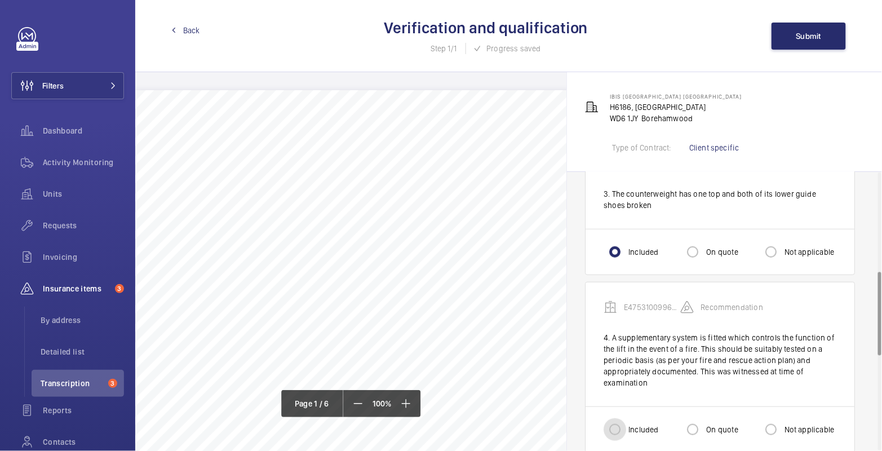
click at [624, 420] on input "Included" at bounding box center [614, 429] width 23 height 23
radio input "true"
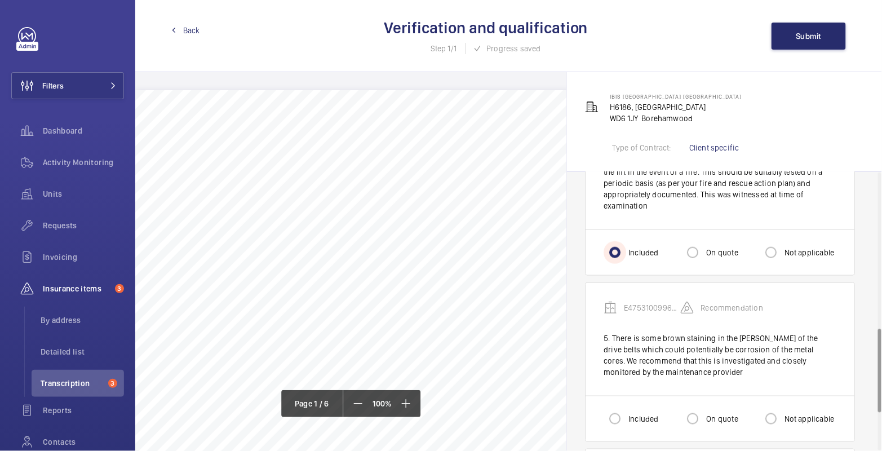
scroll to position [517, 0]
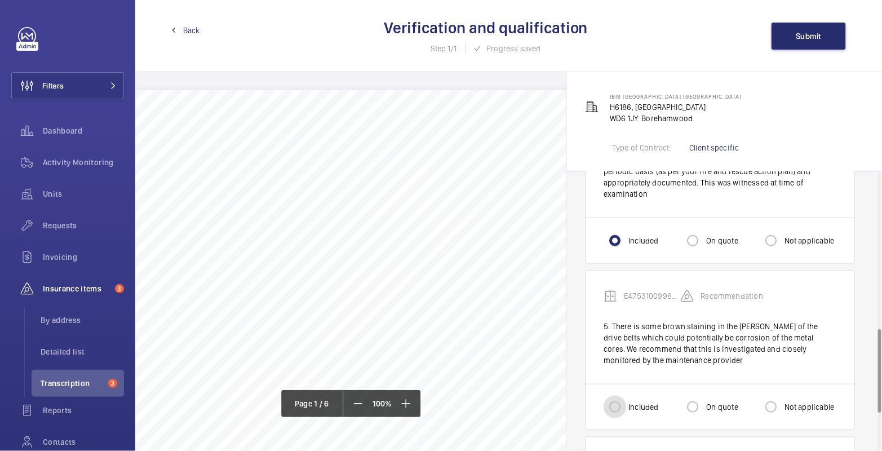
click at [616, 406] on input "Included" at bounding box center [614, 407] width 23 height 23
radio input "true"
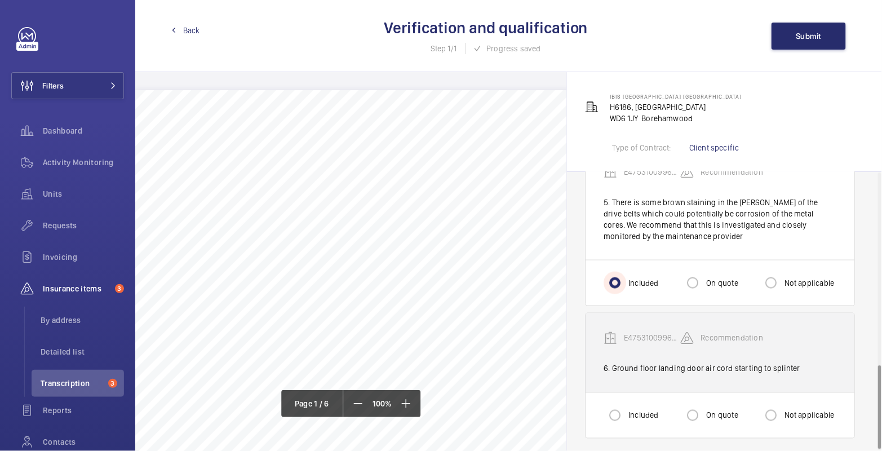
scroll to position [641, 0]
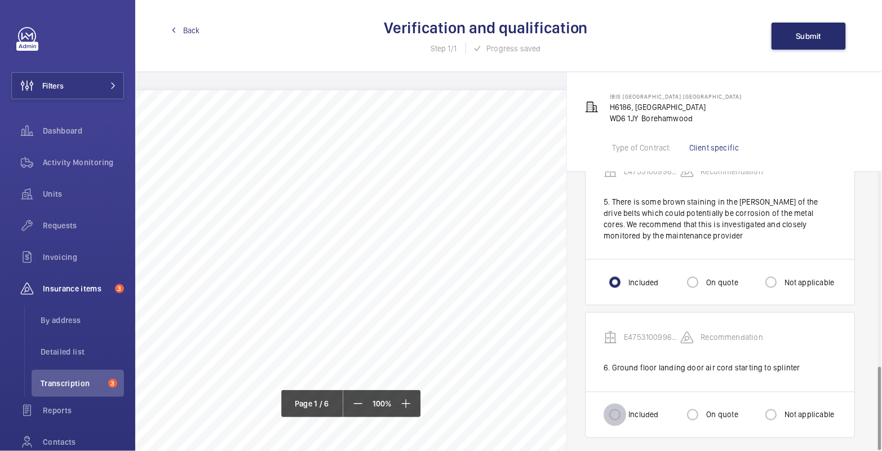
click at [624, 410] on input "Included" at bounding box center [614, 414] width 23 height 23
radio input "true"
click at [805, 25] on button "Submit" at bounding box center [808, 36] width 74 height 27
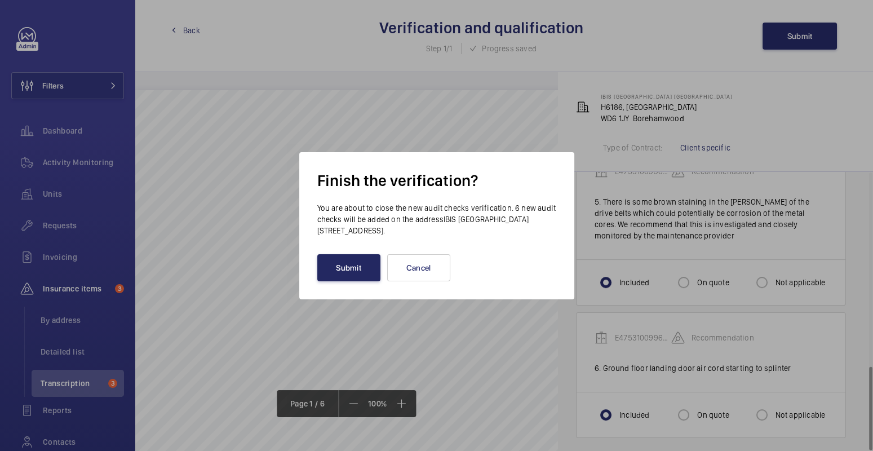
click at [360, 273] on button "Submit" at bounding box center [348, 267] width 63 height 27
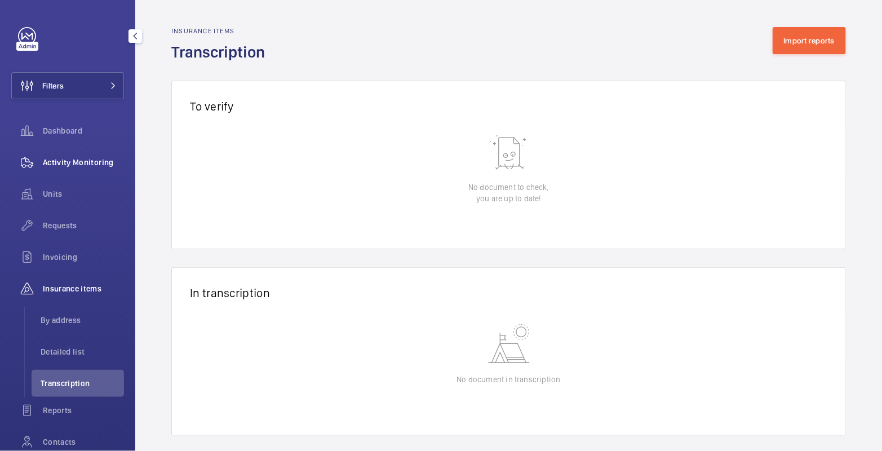
click at [102, 166] on span "Activity Monitoring" at bounding box center [83, 162] width 81 height 11
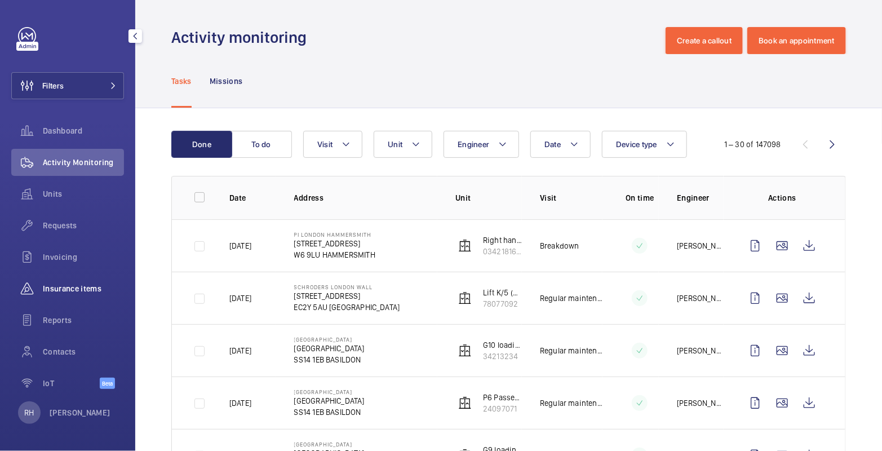
click at [76, 295] on div "Insurance items" at bounding box center [67, 288] width 113 height 27
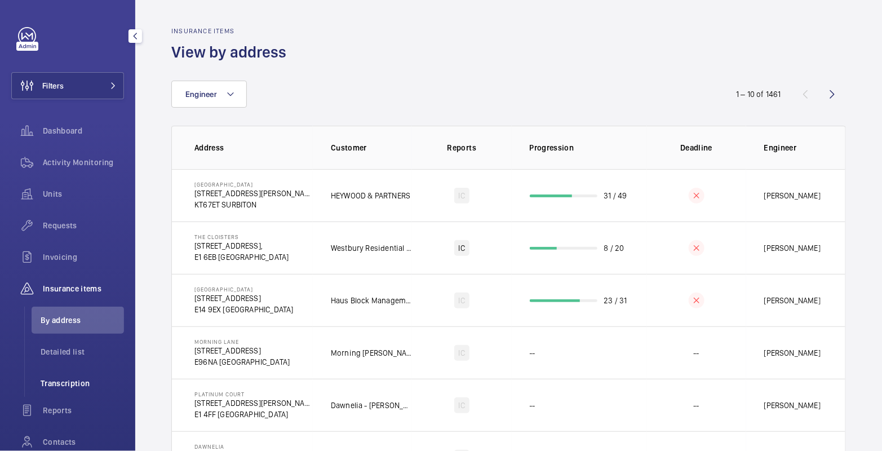
click at [90, 382] on span "Transcription" at bounding box center [82, 383] width 83 height 11
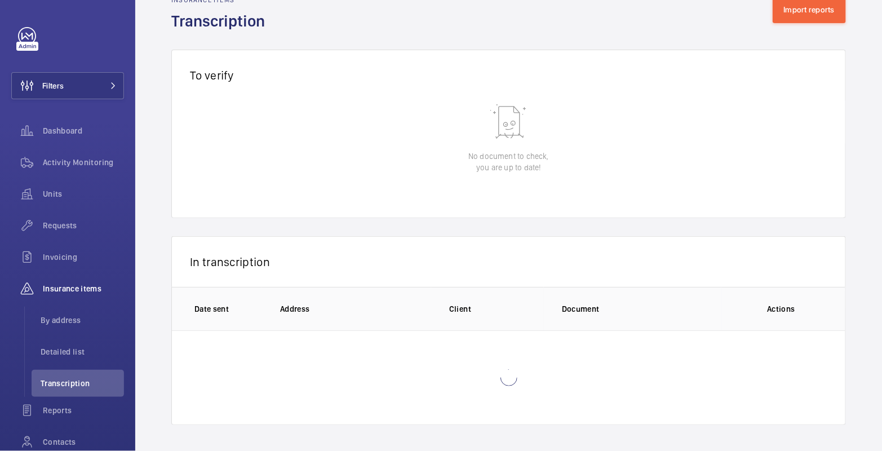
scroll to position [11, 0]
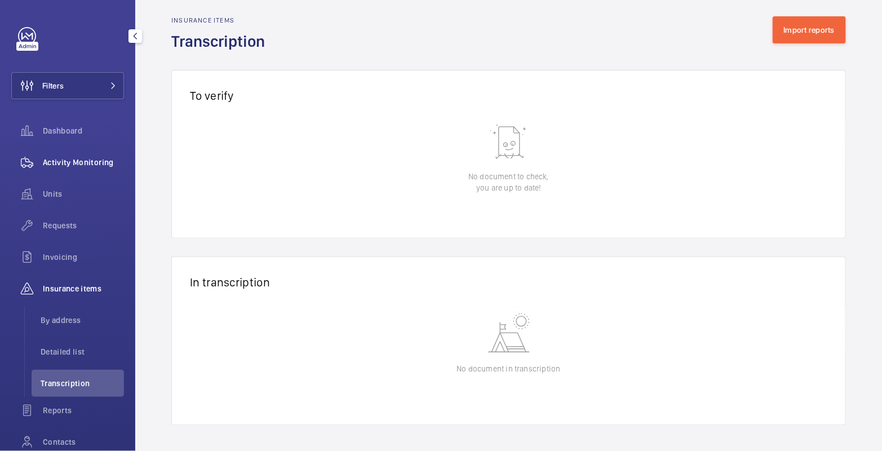
click at [79, 168] on div "Activity Monitoring" at bounding box center [67, 162] width 113 height 27
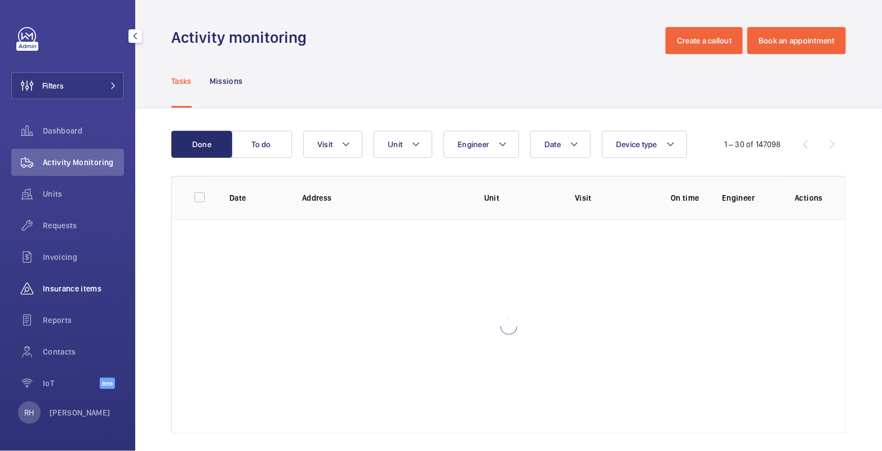
click at [90, 292] on span "Insurance items" at bounding box center [83, 288] width 81 height 11
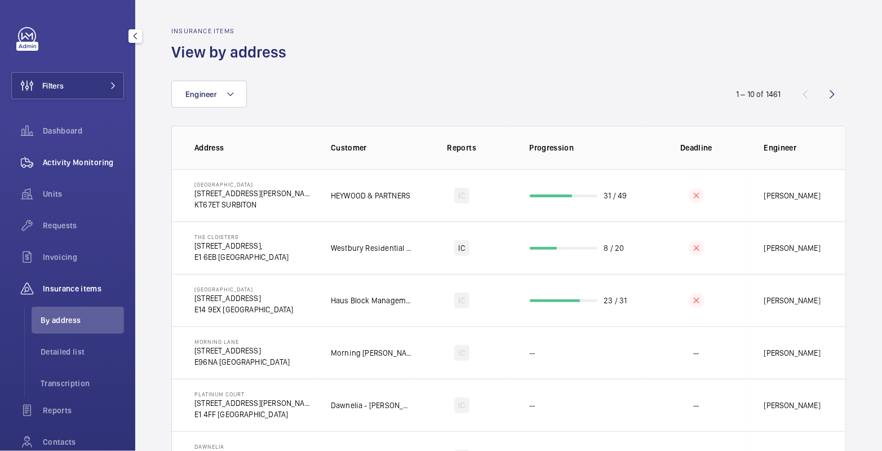
click at [92, 174] on div "Activity Monitoring" at bounding box center [67, 162] width 113 height 27
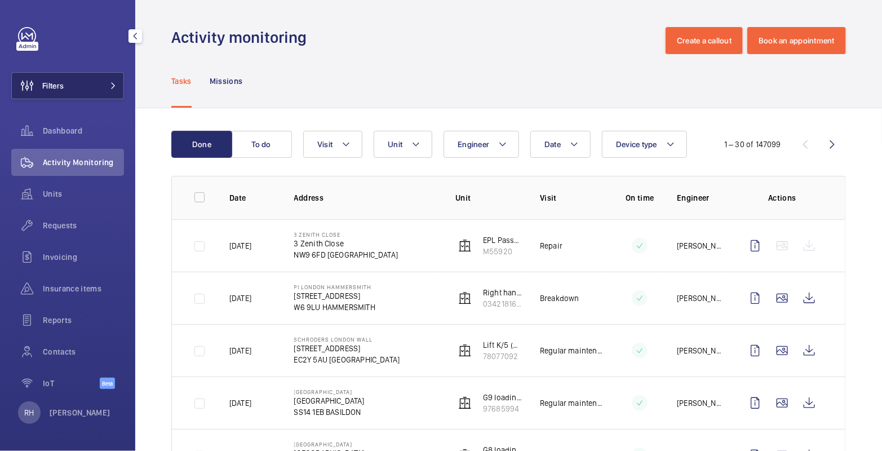
click at [70, 91] on button "Filters" at bounding box center [67, 85] width 113 height 27
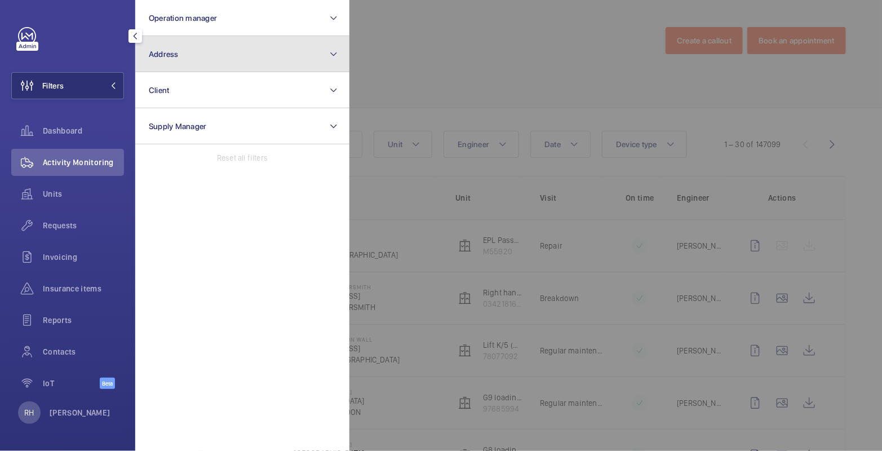
click at [152, 63] on button "Address" at bounding box center [242, 54] width 214 height 36
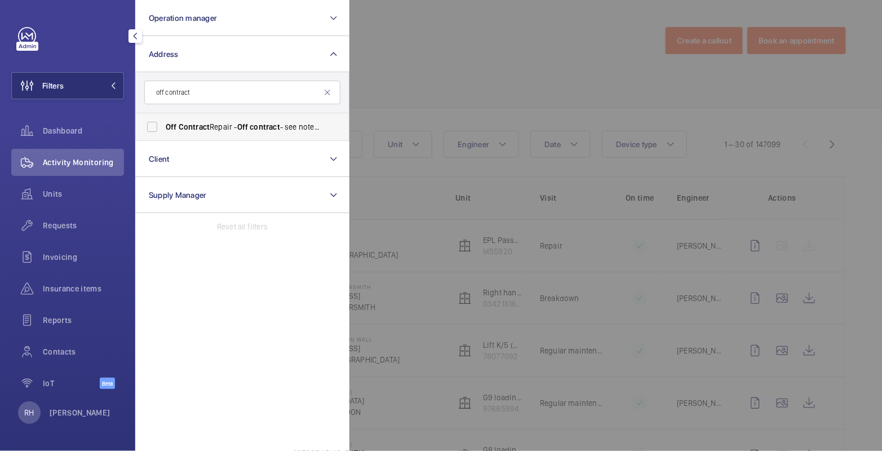
type input "off contract"
click at [220, 122] on span "Off Contract Repair - Off contract - see notes in description, LONDON XXXX" at bounding box center [243, 126] width 155 height 11
click at [163, 122] on input "Off Contract Repair - Off contract - see notes in description, LONDON XXXX" at bounding box center [152, 127] width 23 height 23
checkbox input "true"
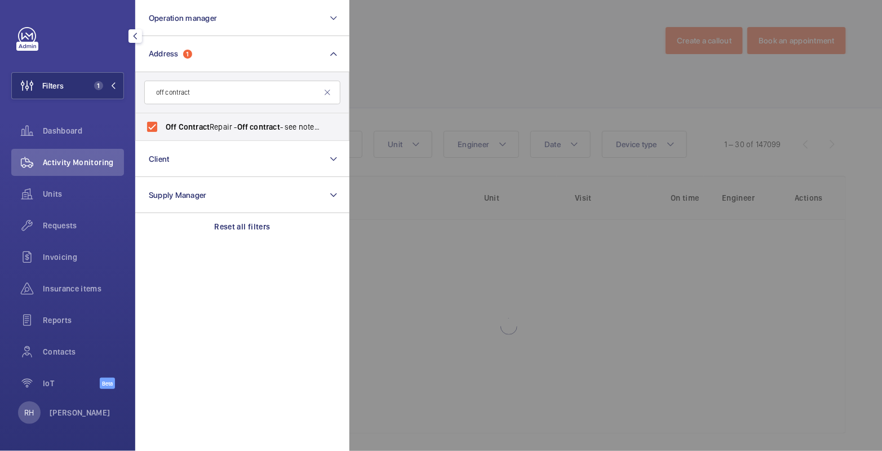
click at [369, 61] on div at bounding box center [790, 225] width 882 height 451
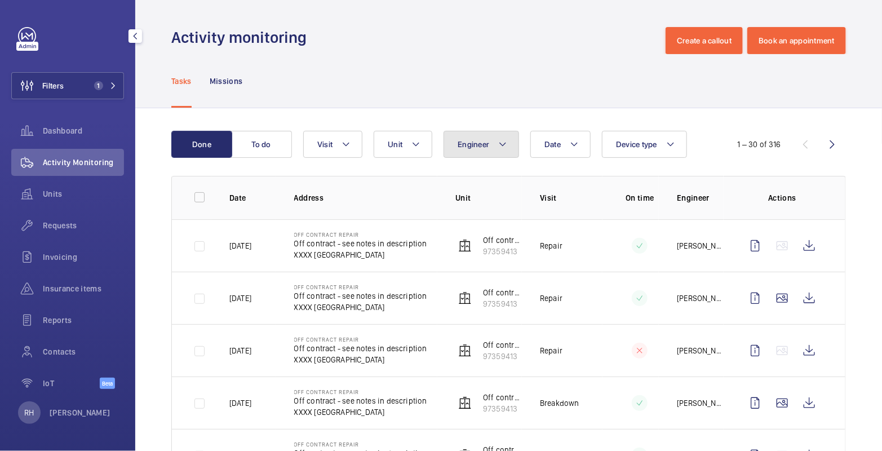
click at [486, 150] on button "Engineer" at bounding box center [481, 144] width 76 height 27
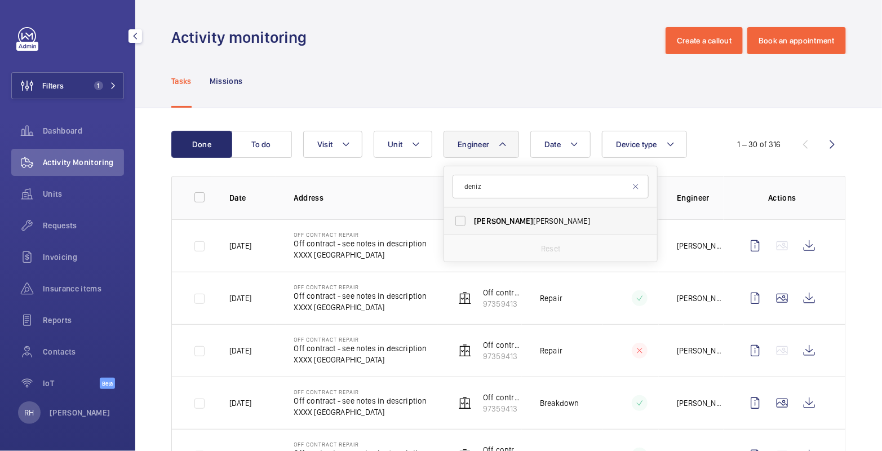
type input "deniz"
click at [514, 215] on span "Deniz Hussein" at bounding box center [551, 220] width 155 height 11
click at [472, 215] on input "Deniz Hussein" at bounding box center [460, 221] width 23 height 23
checkbox input "true"
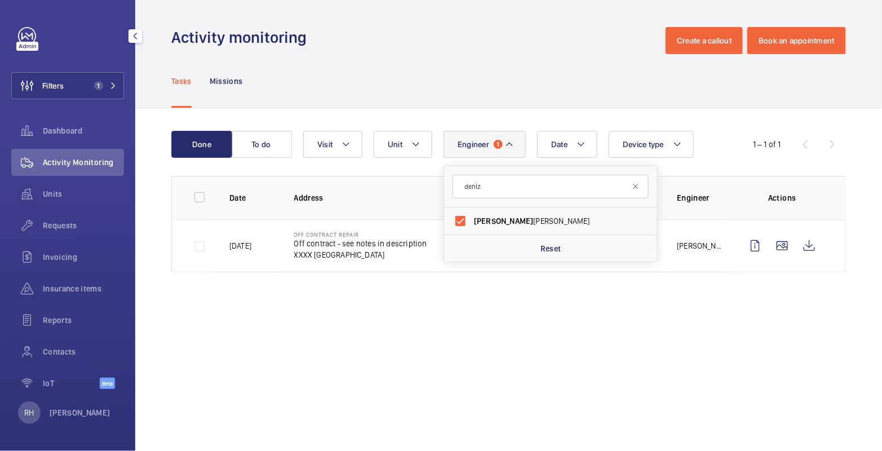
click at [571, 94] on div "Tasks Missions" at bounding box center [508, 81] width 674 height 54
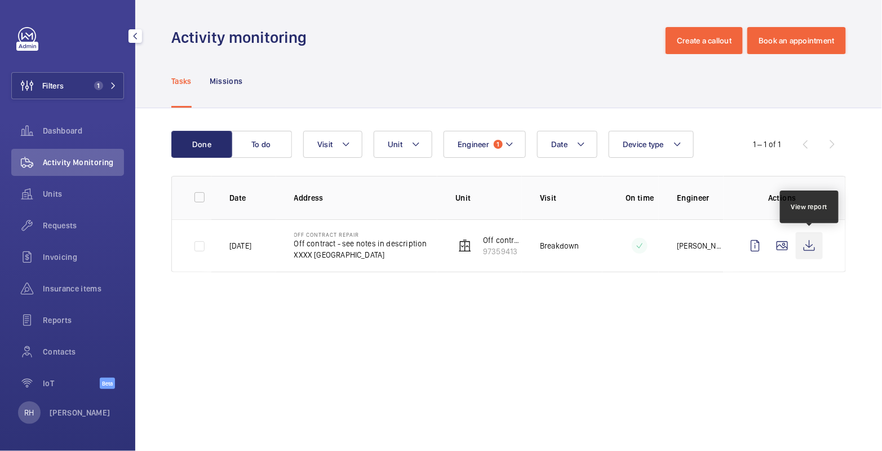
click at [806, 250] on wm-front-icon-button at bounding box center [809, 245] width 27 height 27
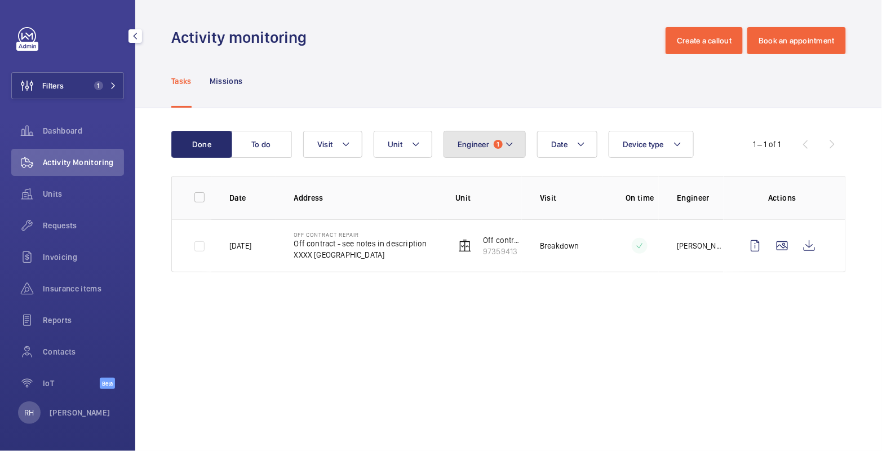
click at [483, 138] on button "Engineer 1" at bounding box center [484, 144] width 82 height 27
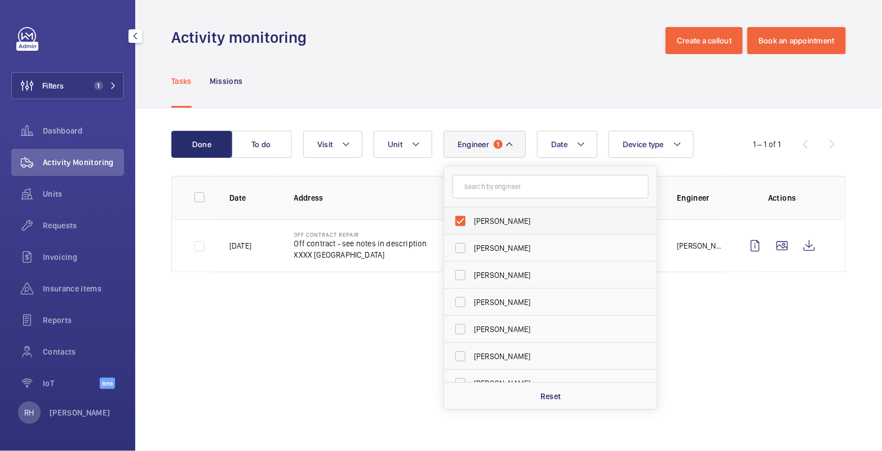
click at [496, 223] on span "Deniz Hussein" at bounding box center [551, 220] width 155 height 11
click at [472, 223] on input "Deniz Hussein" at bounding box center [460, 221] width 23 height 23
checkbox input "false"
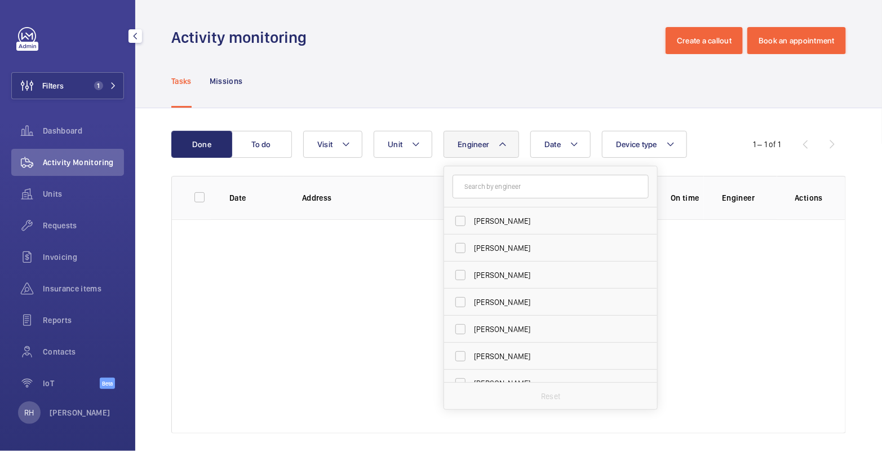
click at [77, 85] on button "Filters 1" at bounding box center [67, 85] width 113 height 27
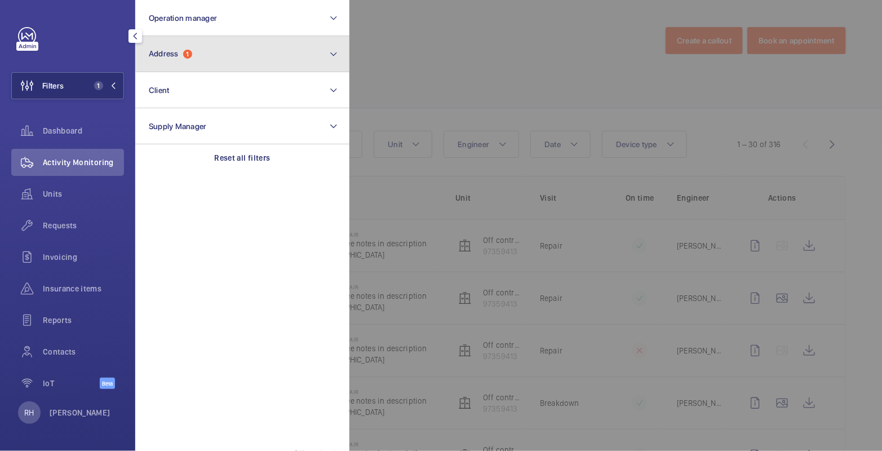
click at [196, 61] on button "Address 1" at bounding box center [242, 54] width 214 height 36
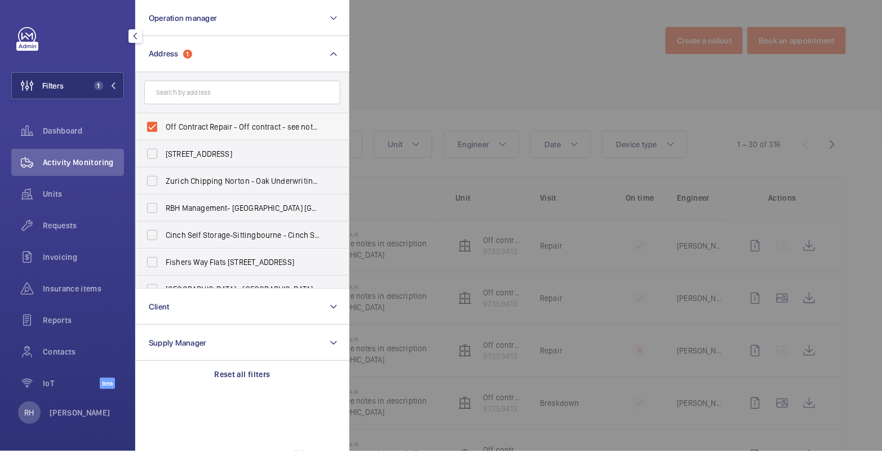
click at [177, 126] on span "Off Contract Repair - Off contract - see notes in description, LONDON XXXX" at bounding box center [243, 126] width 155 height 11
click at [163, 126] on input "Off Contract Repair - Off contract - see notes in description, LONDON XXXX" at bounding box center [152, 127] width 23 height 23
checkbox input "false"
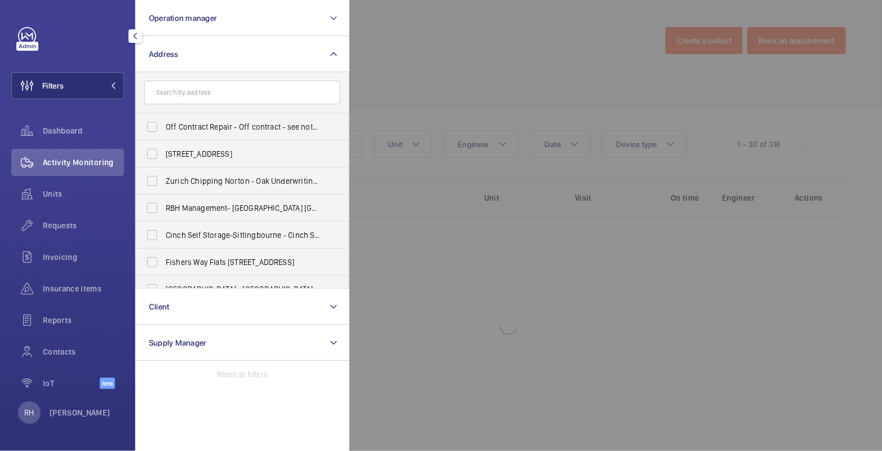
click at [377, 52] on div at bounding box center [790, 225] width 882 height 451
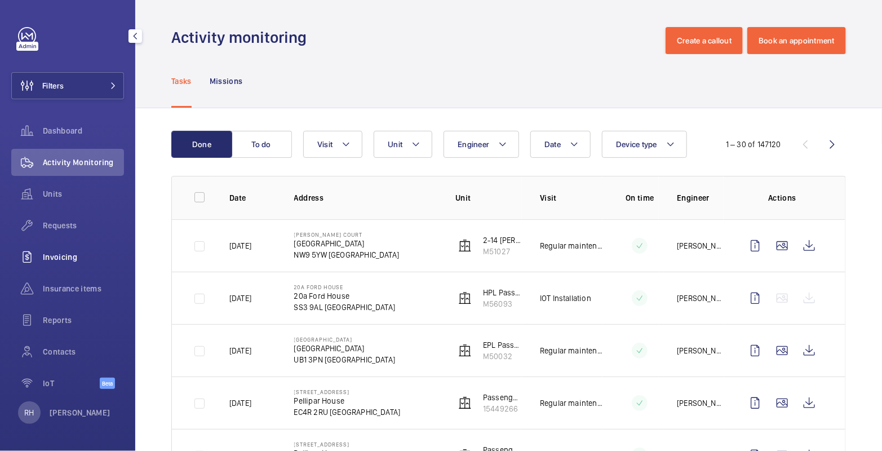
click at [59, 258] on span "Invoicing" at bounding box center [83, 256] width 81 height 11
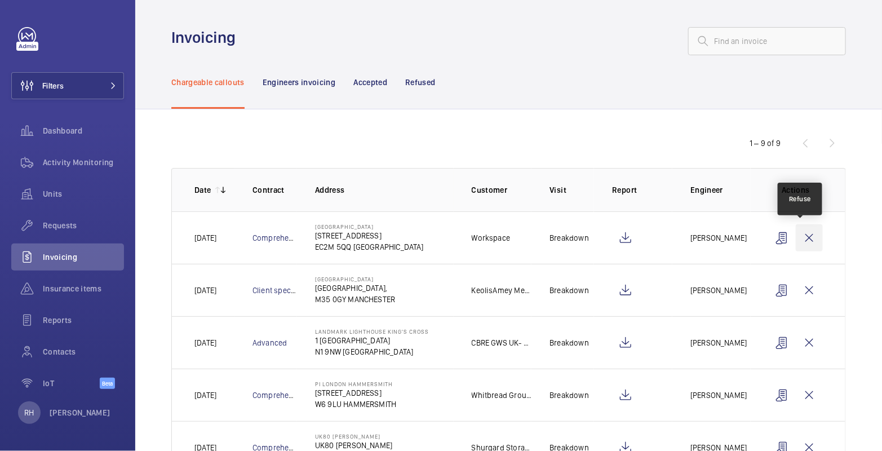
click at [807, 237] on wm-front-icon-button at bounding box center [809, 237] width 27 height 27
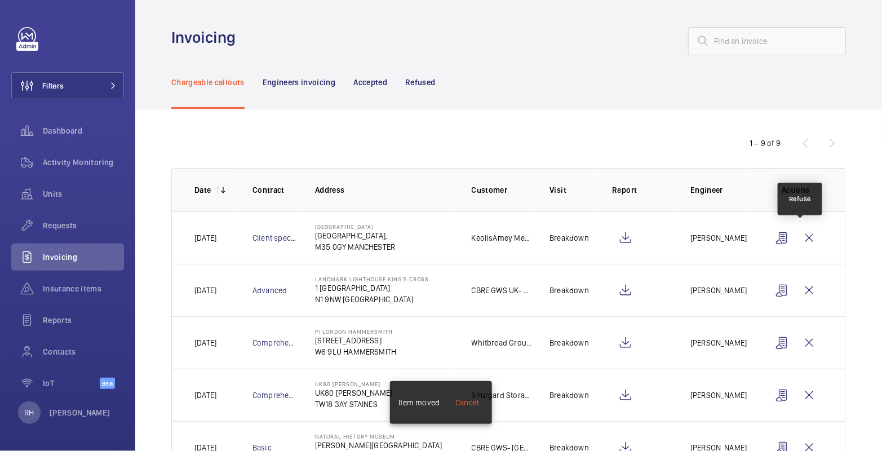
click at [807, 237] on wm-front-icon-button at bounding box center [809, 237] width 27 height 27
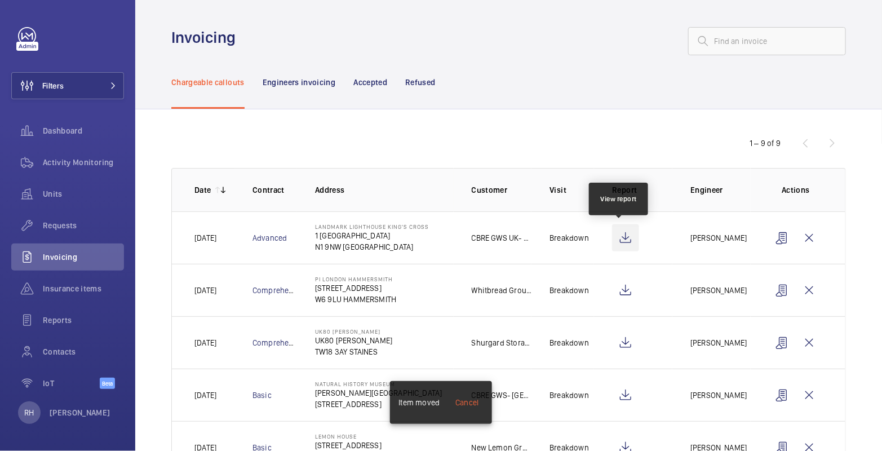
click at [624, 237] on wm-front-icon-button at bounding box center [625, 237] width 27 height 27
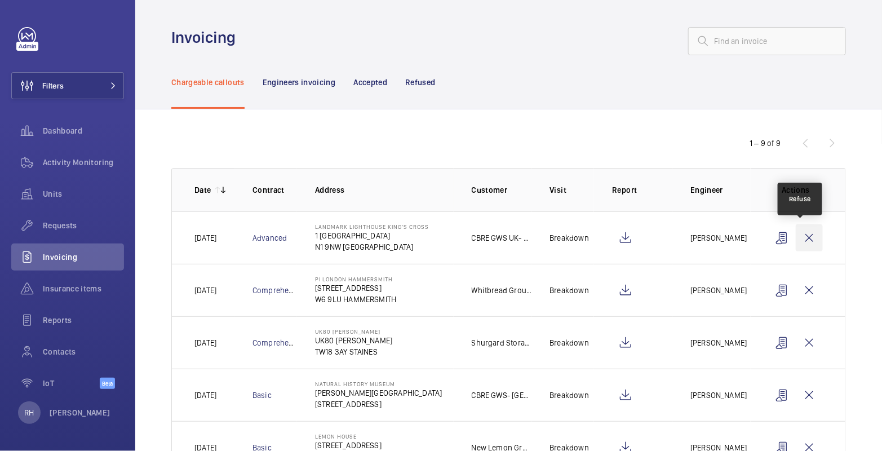
click at [805, 238] on wm-front-icon-button at bounding box center [809, 237] width 27 height 27
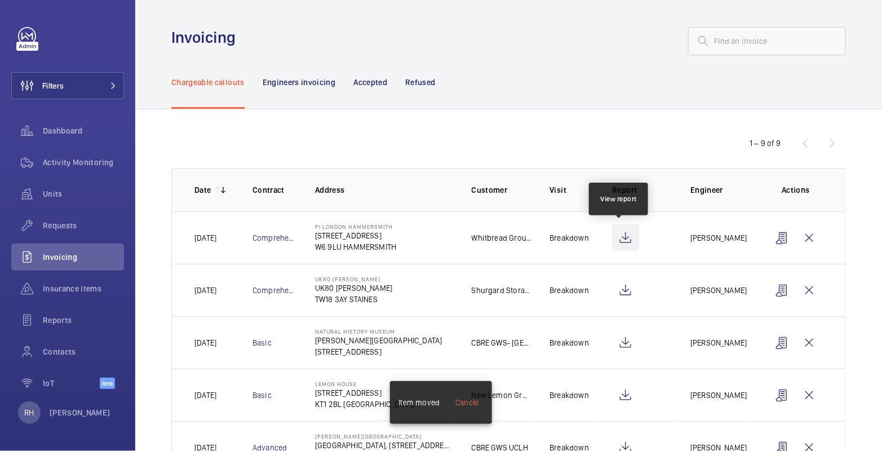
click at [625, 239] on wm-front-icon-button at bounding box center [625, 237] width 27 height 27
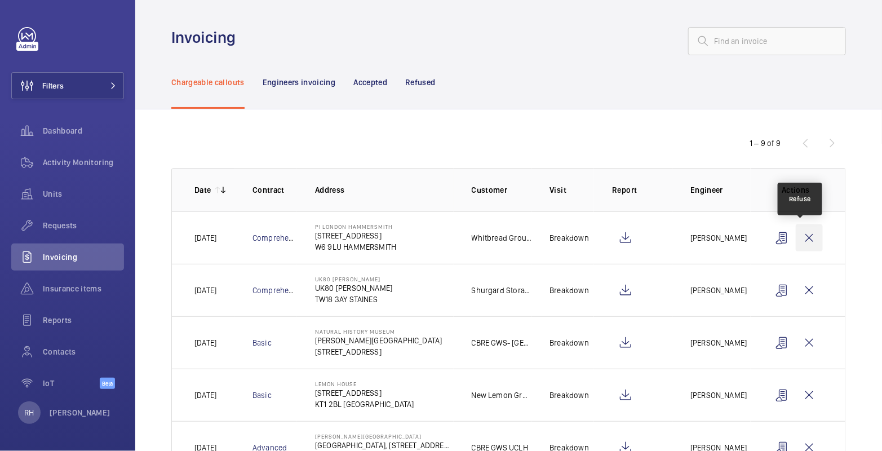
click at [806, 237] on wm-front-icon-button at bounding box center [809, 237] width 27 height 27
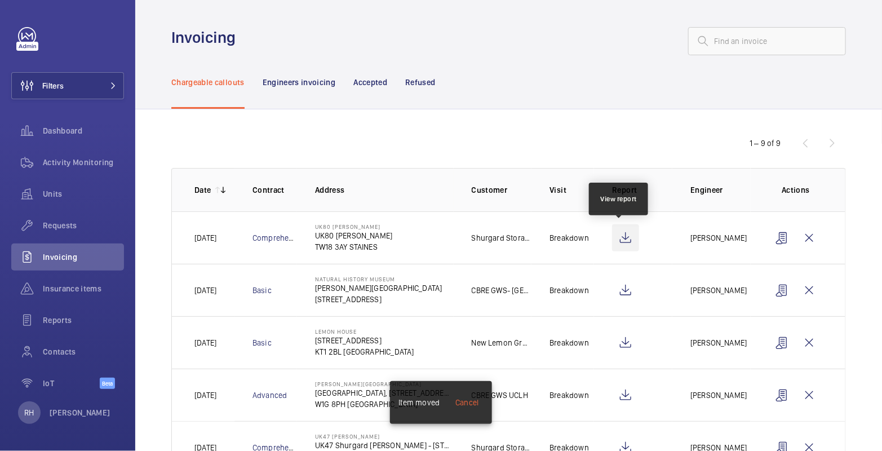
click at [626, 238] on wm-front-icon-button at bounding box center [625, 237] width 27 height 27
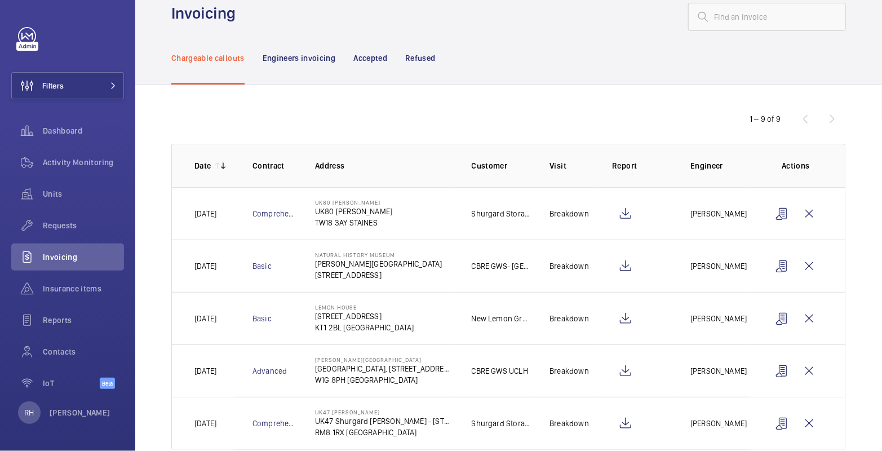
scroll to position [47, 0]
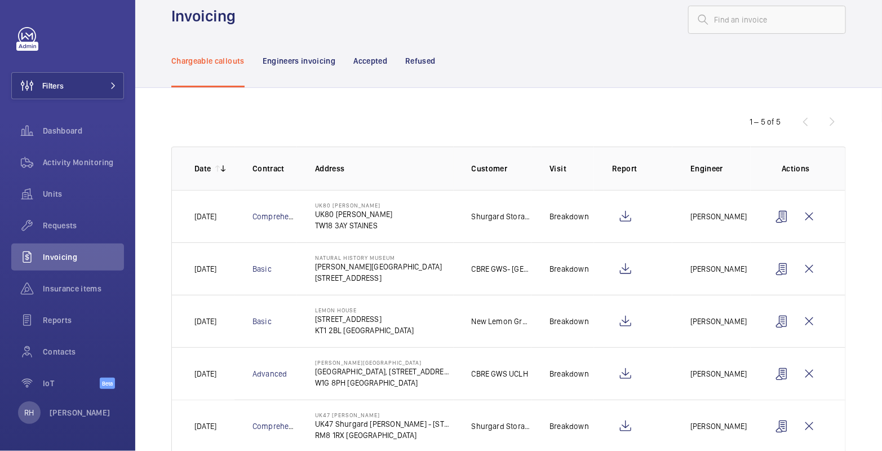
scroll to position [47, 0]
